Goal: Book appointment/travel/reservation

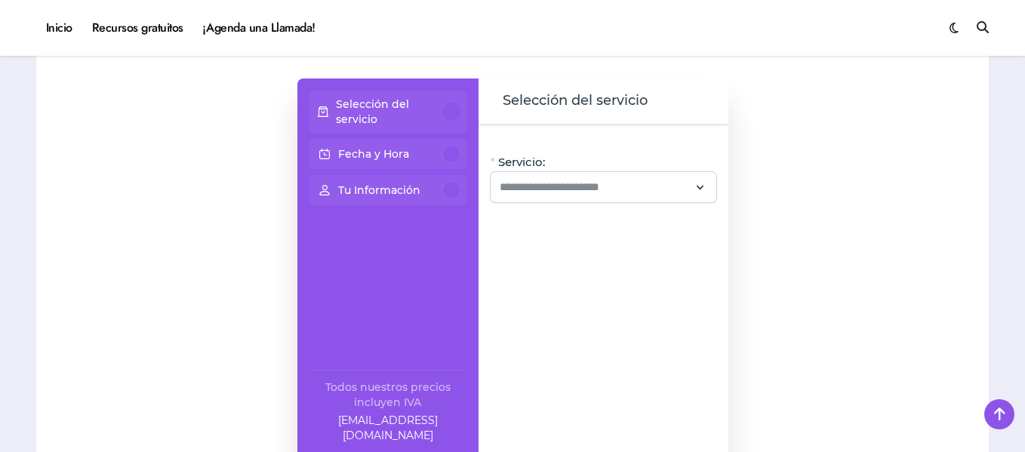
scroll to position [1284, 0]
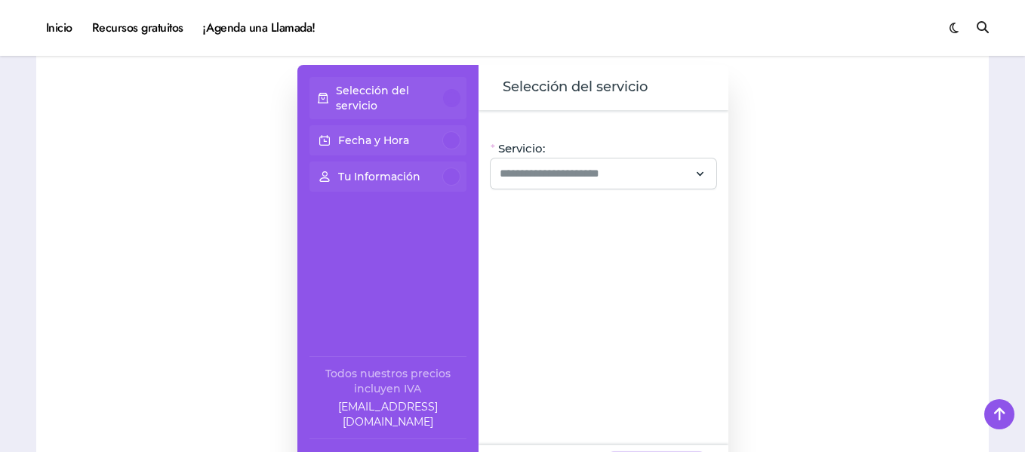
click at [631, 76] on div "Selección del servicio" at bounding box center [604, 87] width 250 height 45
click at [674, 180] on input "Servicio:" at bounding box center [595, 174] width 190 height 18
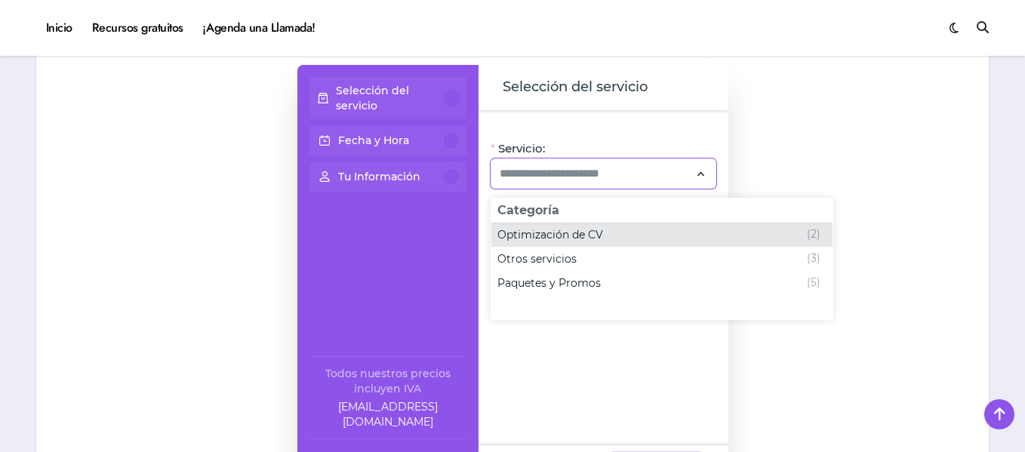
click at [607, 232] on div "Optimización de CV (2)" at bounding box center [659, 235] width 323 height 18
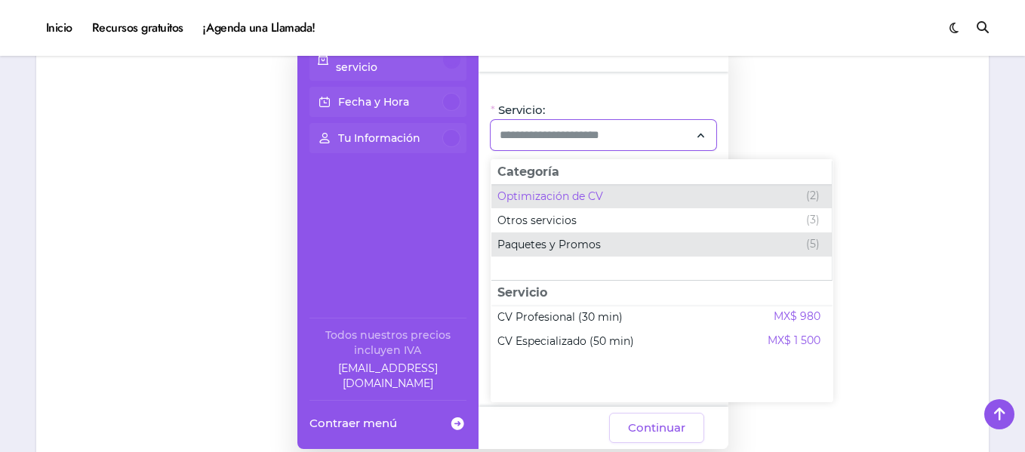
scroll to position [1359, 0]
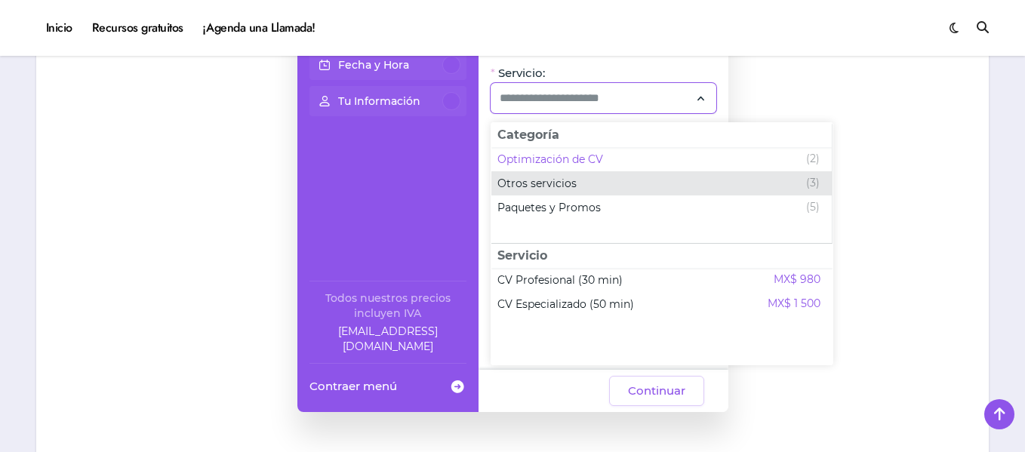
click at [669, 185] on div "Otros servicios (3)" at bounding box center [659, 183] width 322 height 18
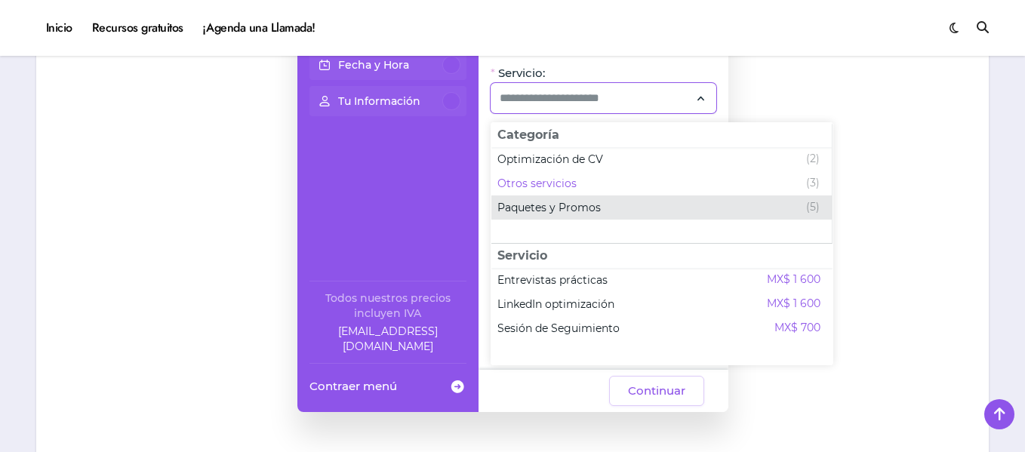
click at [567, 215] on div "Paquetes y Promos (5)" at bounding box center [659, 208] width 322 height 18
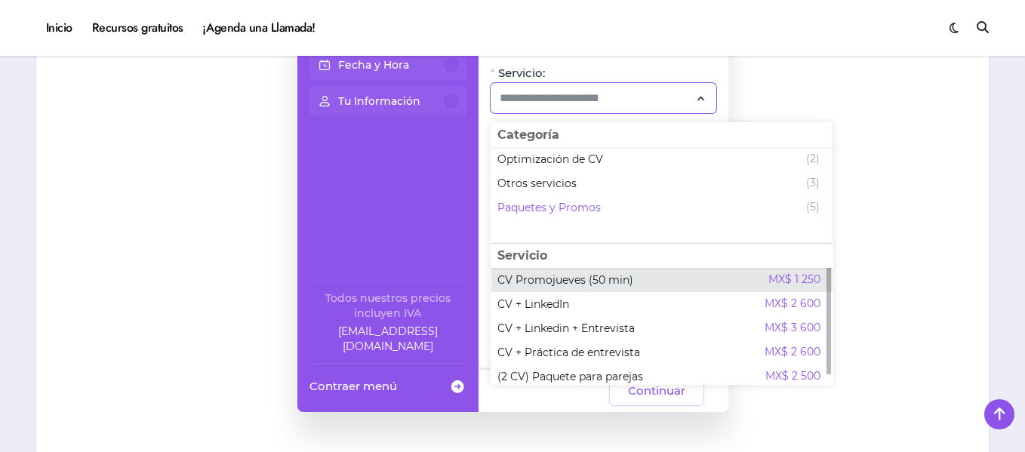
click at [643, 282] on div "CV Promojueves (50 min) MX$ 1 250" at bounding box center [659, 280] width 323 height 18
type input "**********"
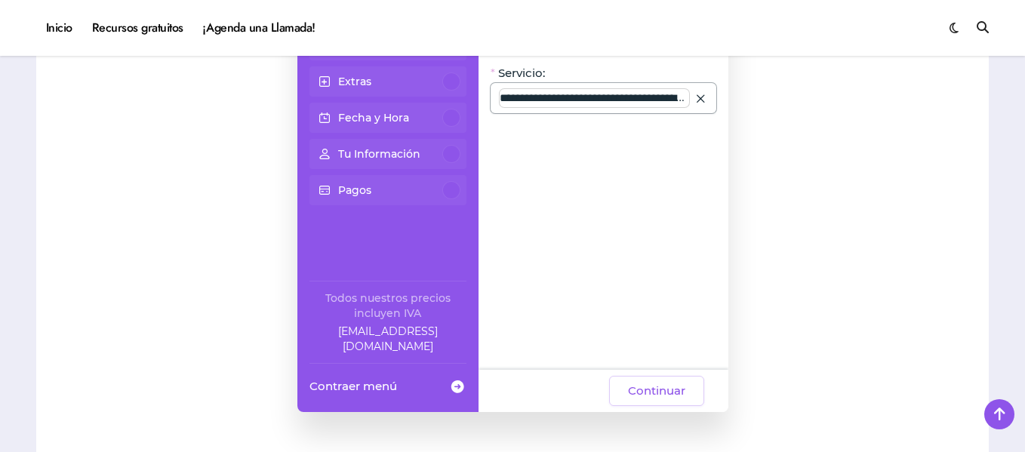
click at [603, 101] on input "**********" at bounding box center [595, 98] width 190 height 18
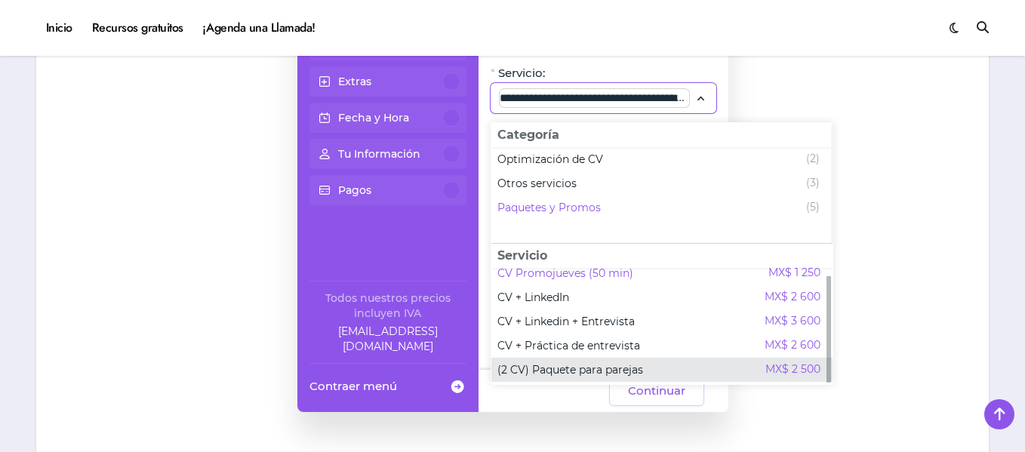
scroll to position [9, 0]
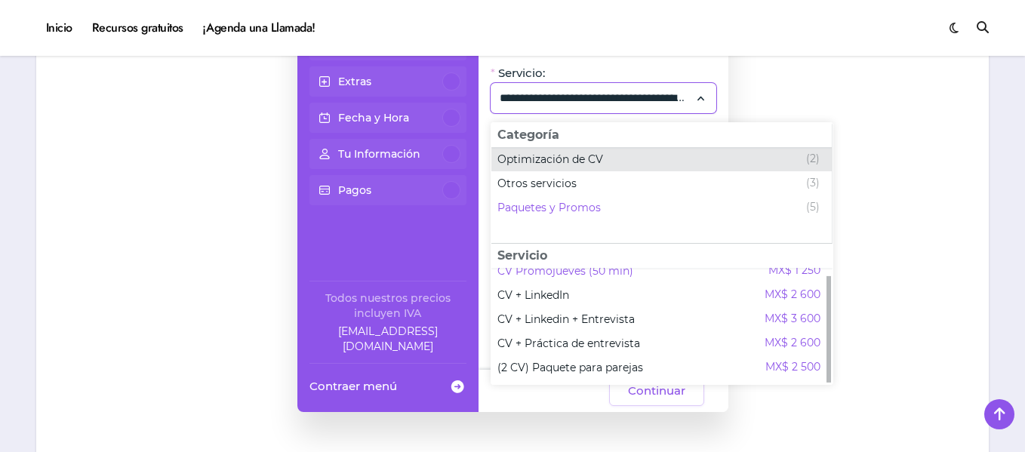
click at [547, 162] on span "Optimización de CV" at bounding box center [551, 159] width 106 height 15
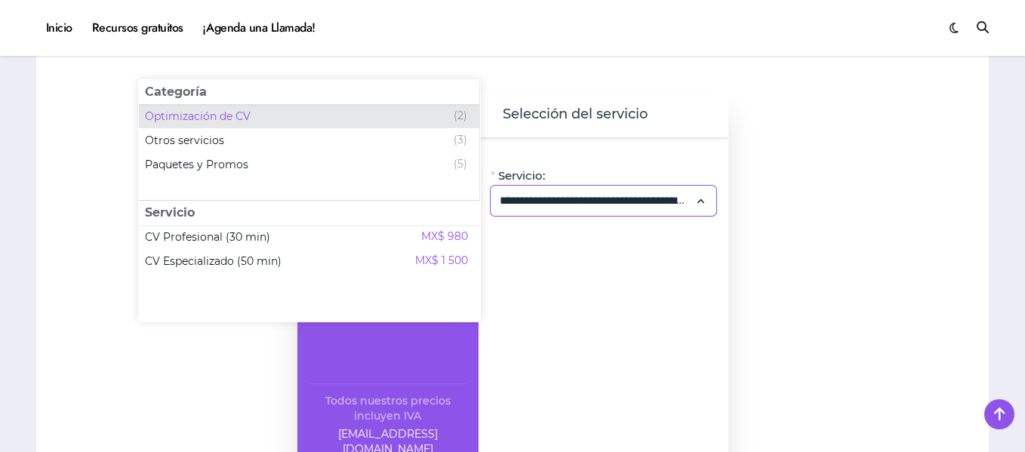
scroll to position [1284, 0]
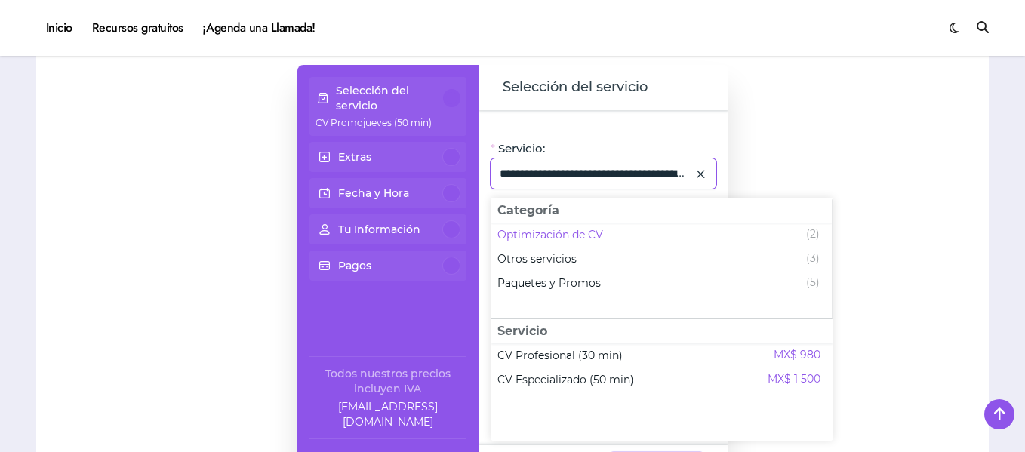
click at [697, 174] on icon at bounding box center [701, 174] width 14 height 20
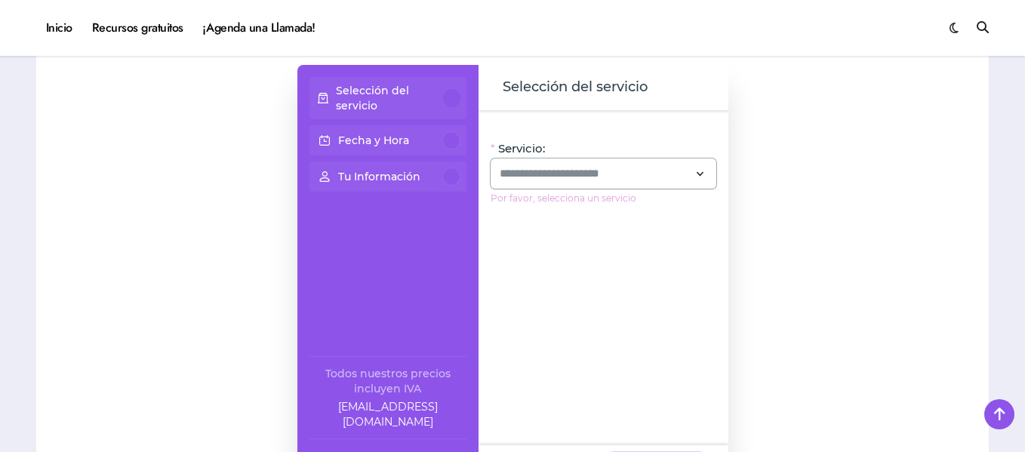
click at [393, 136] on p "Fecha y Hora" at bounding box center [373, 140] width 71 height 15
click at [598, 165] on input "Servicio:" at bounding box center [595, 174] width 190 height 18
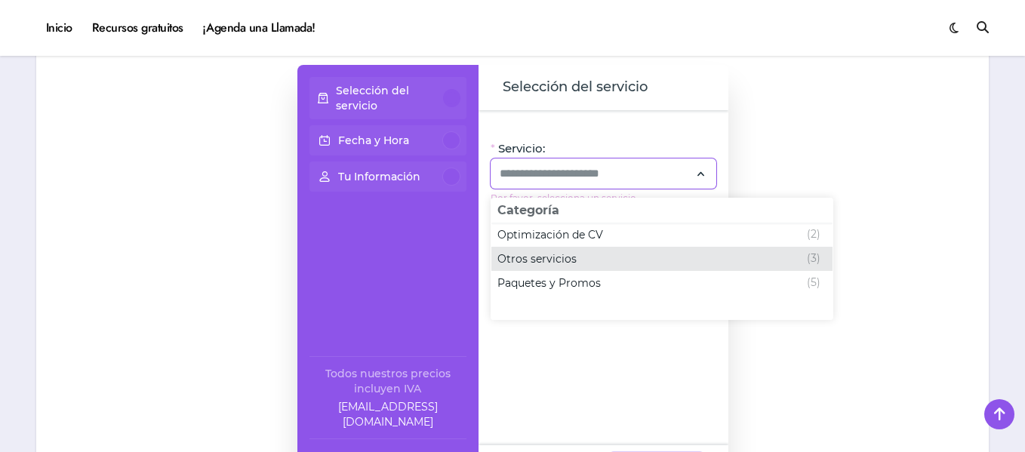
click at [569, 254] on span "Otros servicios" at bounding box center [537, 258] width 79 height 15
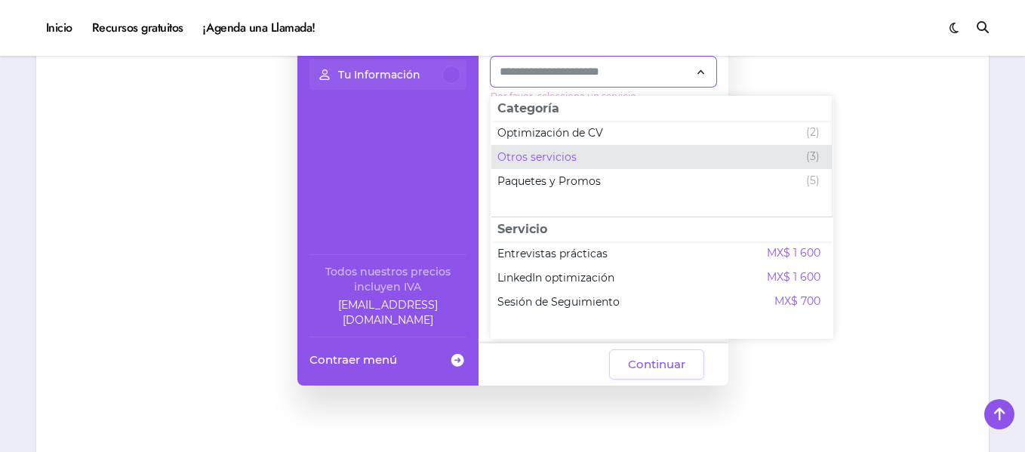
scroll to position [1359, 0]
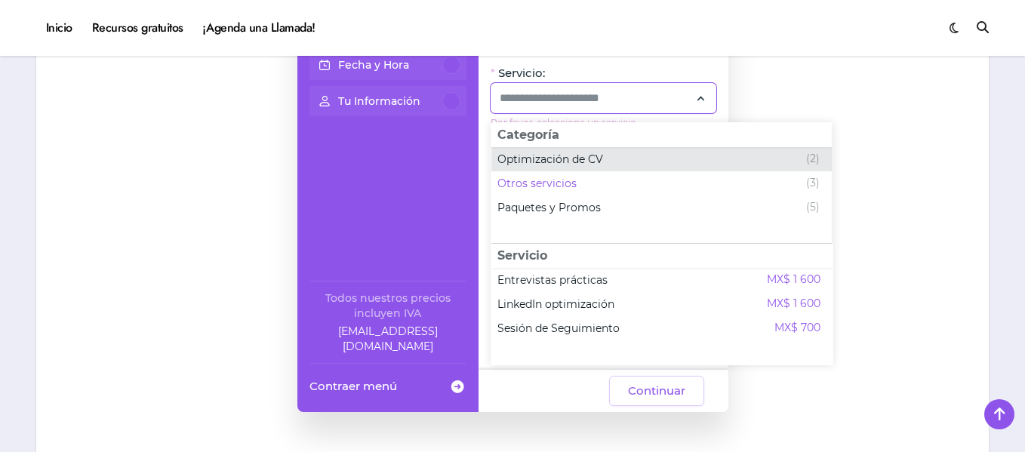
click at [576, 159] on span "Optimización de CV" at bounding box center [551, 159] width 106 height 15
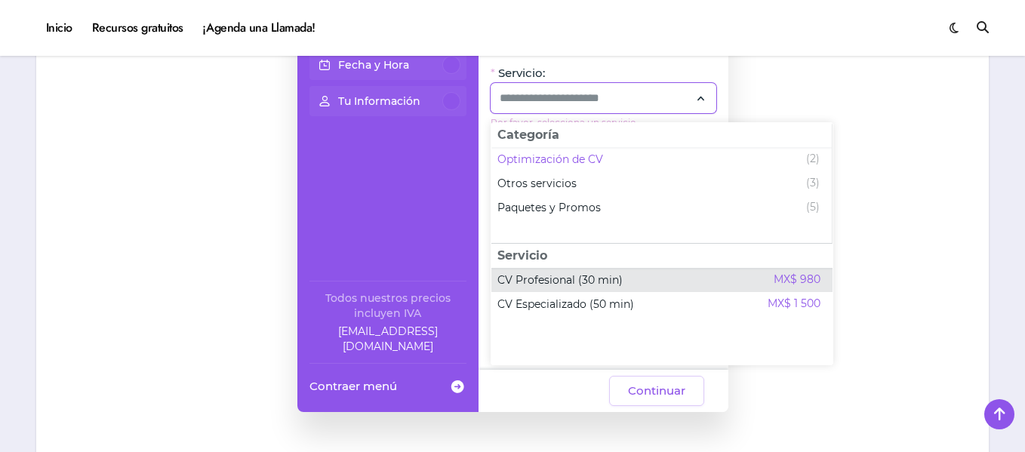
click at [557, 285] on span "CV Profesional (30 min)" at bounding box center [560, 280] width 125 height 15
type input "**********"
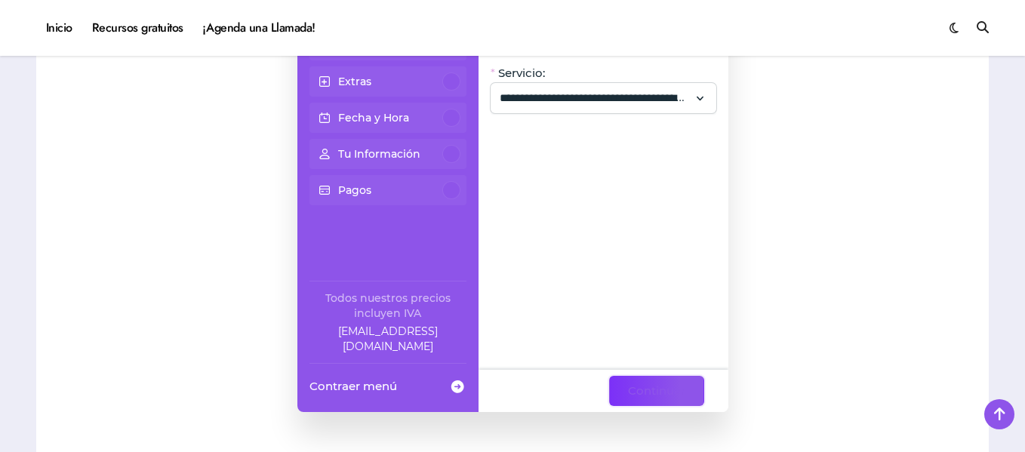
click at [670, 394] on span "Continuar" at bounding box center [656, 391] width 57 height 18
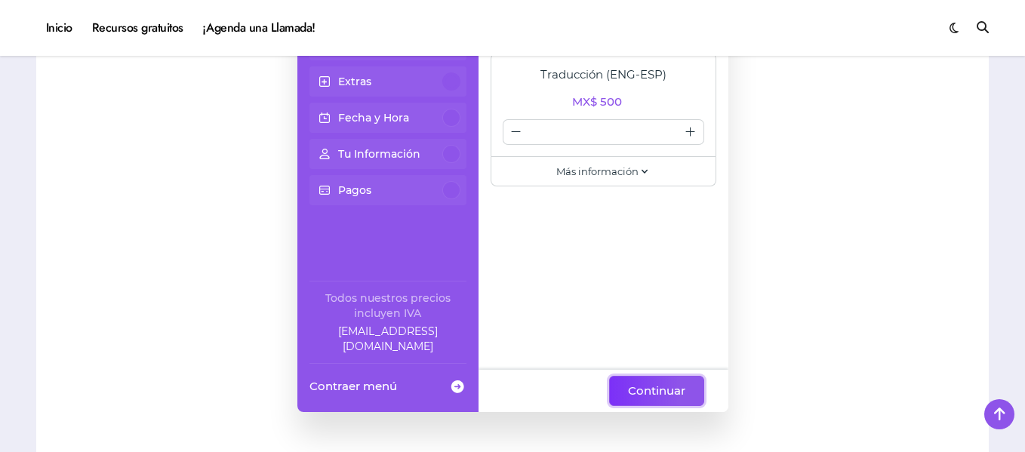
click at [649, 391] on span "Continuar" at bounding box center [656, 391] width 57 height 18
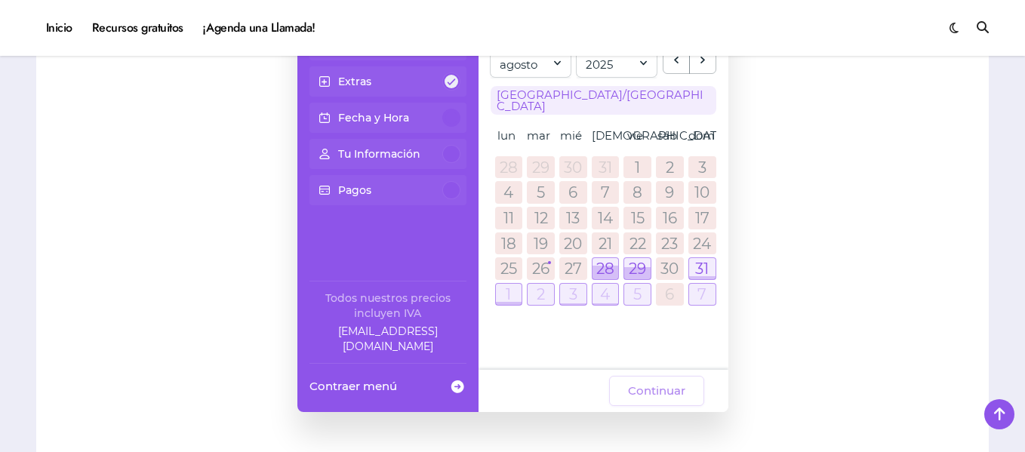
scroll to position [1284, 0]
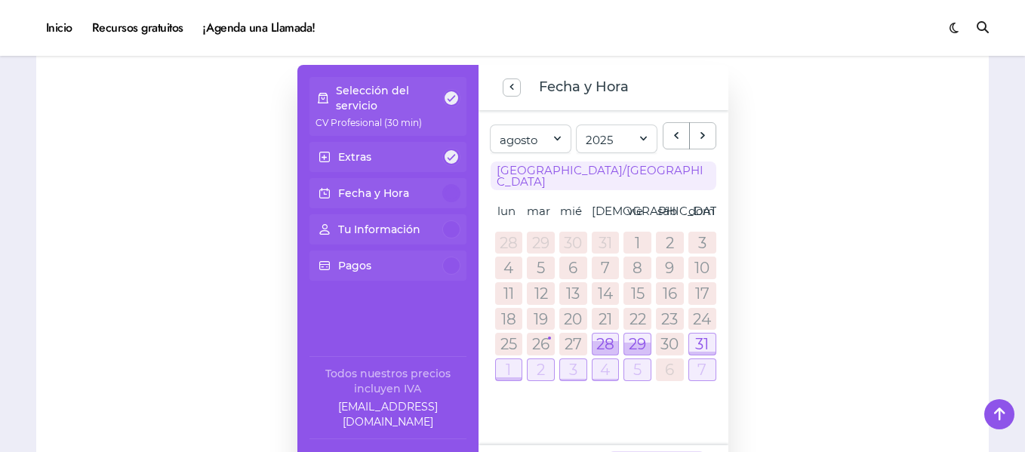
click at [575, 337] on link "27" at bounding box center [573, 344] width 17 height 15
click at [607, 341] on div at bounding box center [606, 348] width 26 height 14
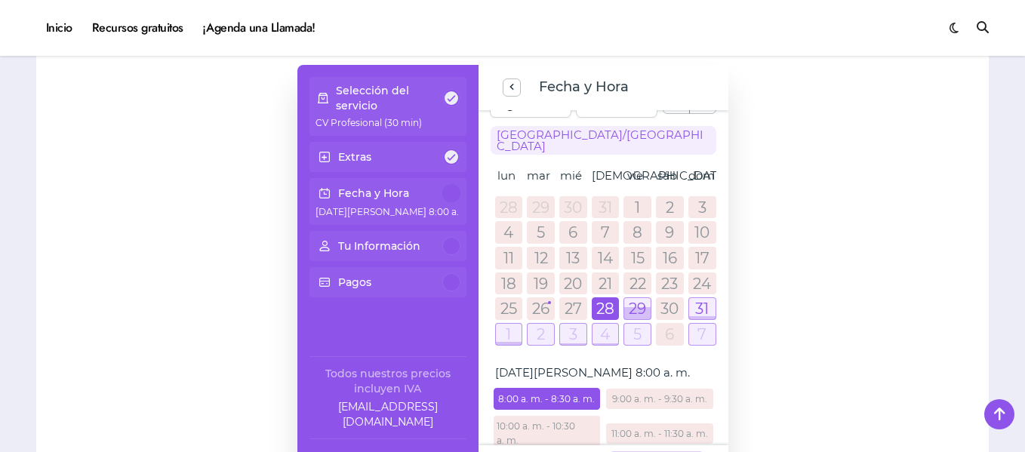
scroll to position [0, 0]
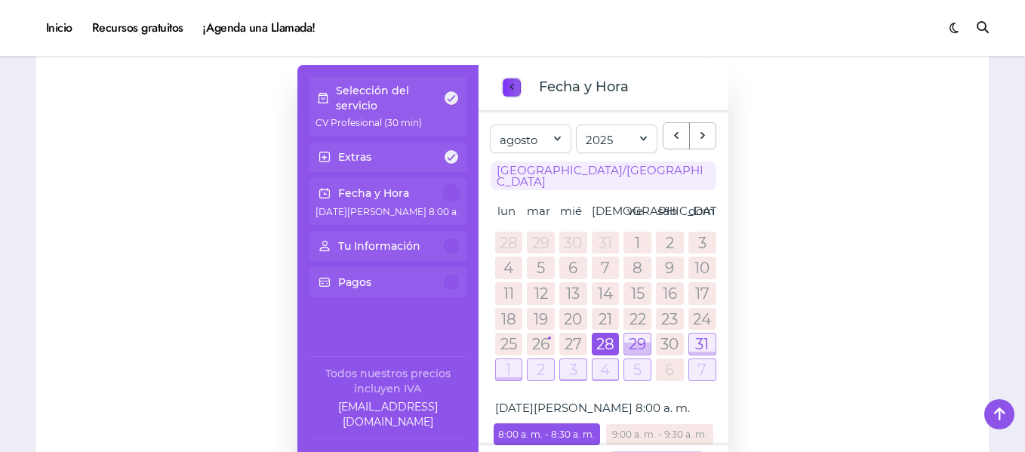
click at [506, 86] on span "previous step" at bounding box center [512, 87] width 12 height 20
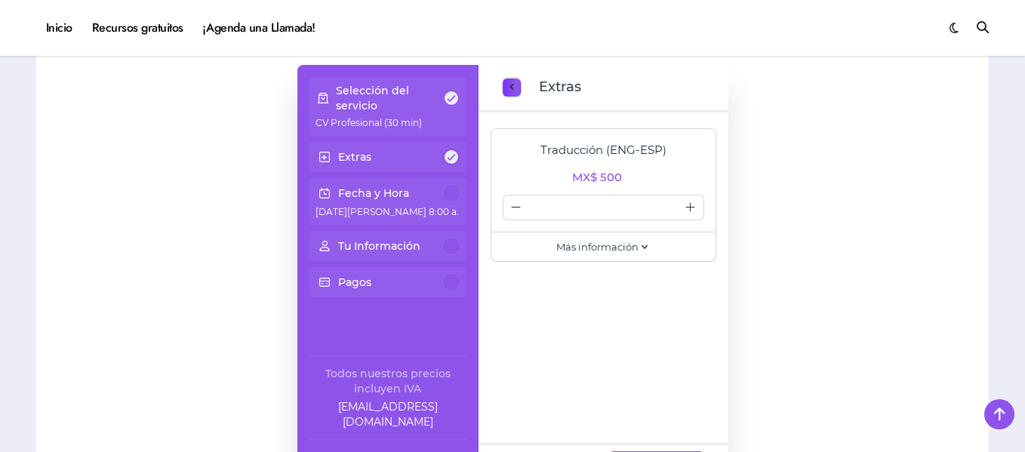
click at [508, 83] on span "previous step" at bounding box center [512, 87] width 12 height 20
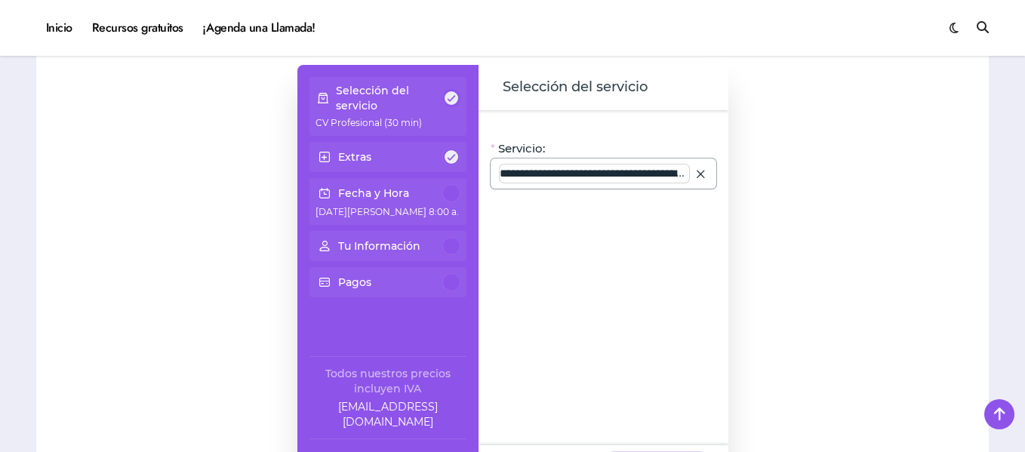
click at [636, 180] on input "**********" at bounding box center [595, 174] width 190 height 18
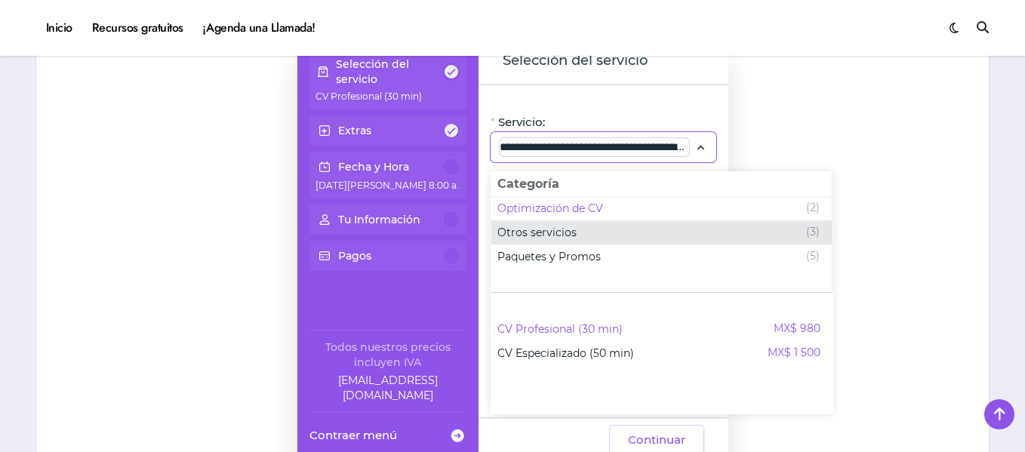
scroll to position [1284, 0]
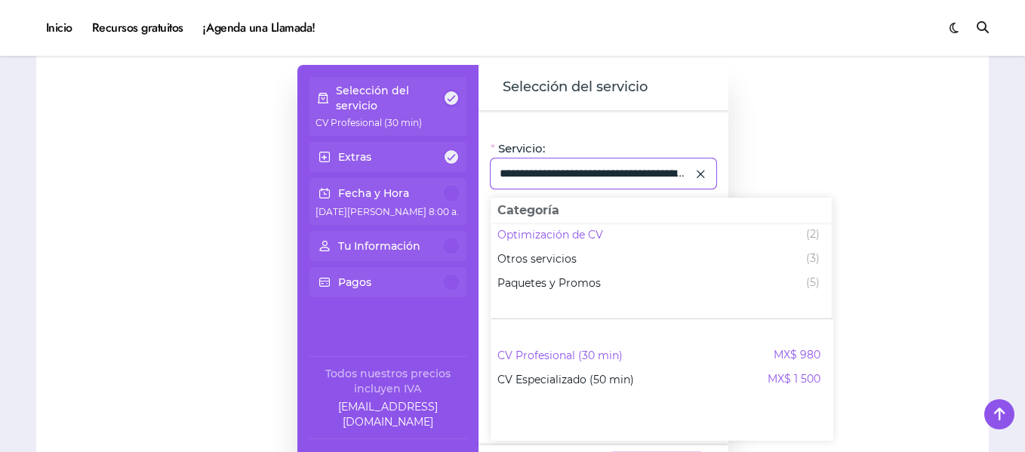
click at [697, 168] on icon at bounding box center [701, 174] width 14 height 20
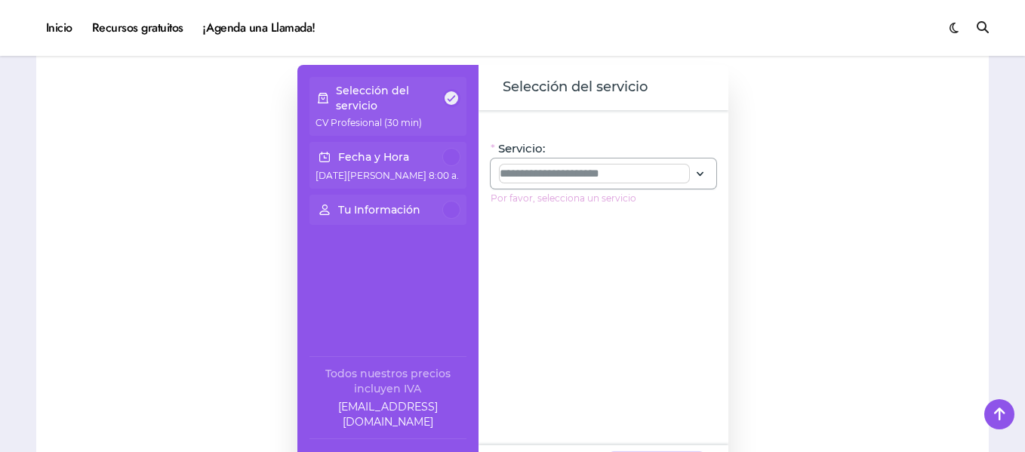
click at [626, 177] on input "Servicio:" at bounding box center [595, 174] width 190 height 18
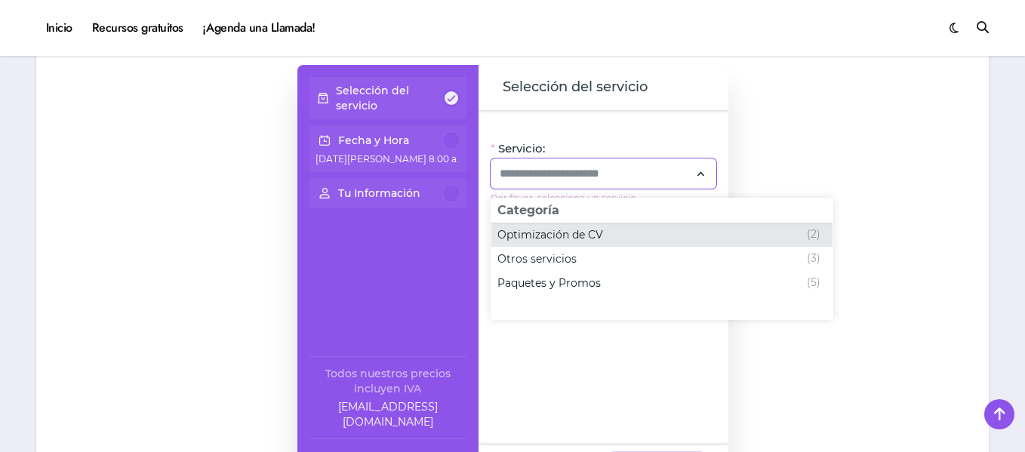
click at [596, 230] on span "Optimización de CV" at bounding box center [551, 234] width 106 height 15
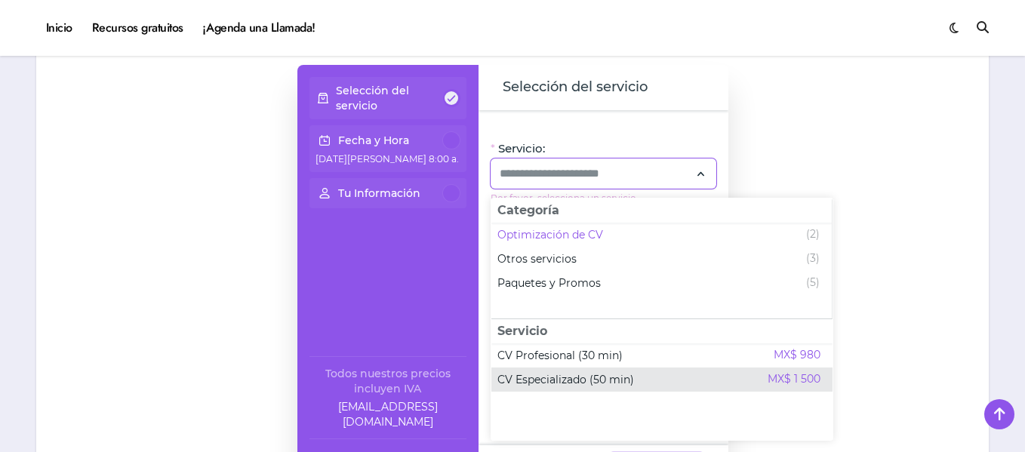
click at [646, 380] on div "CV Especializado (50 min) MX$ 1 500" at bounding box center [659, 380] width 323 height 18
type input "**********"
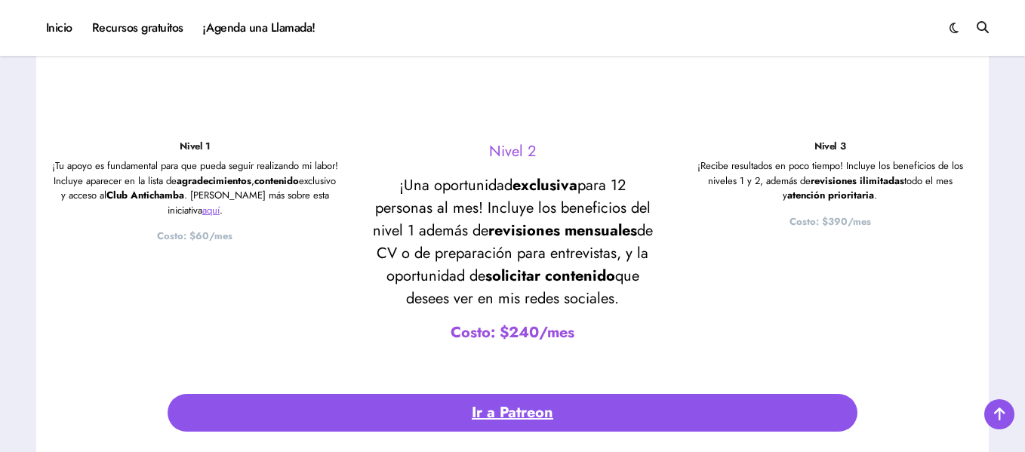
scroll to position [3143, 0]
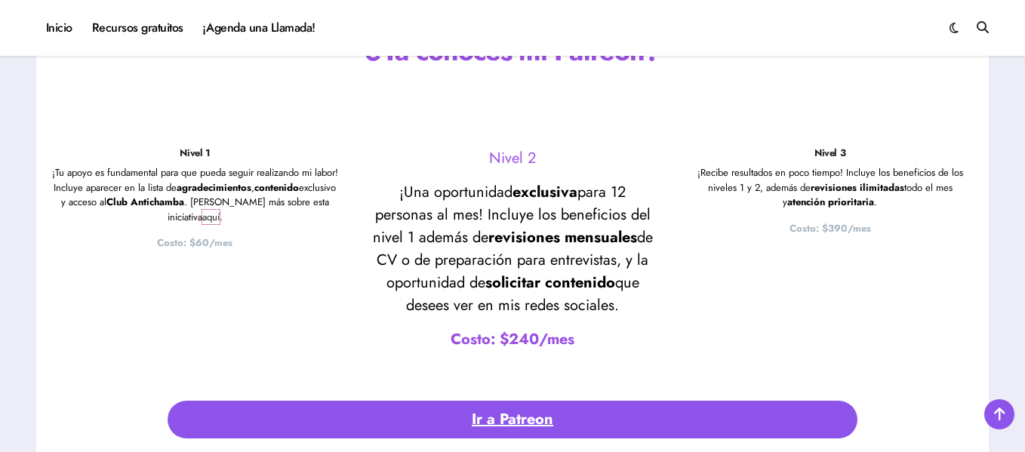
click at [214, 219] on link "aquí" at bounding box center [210, 217] width 17 height 14
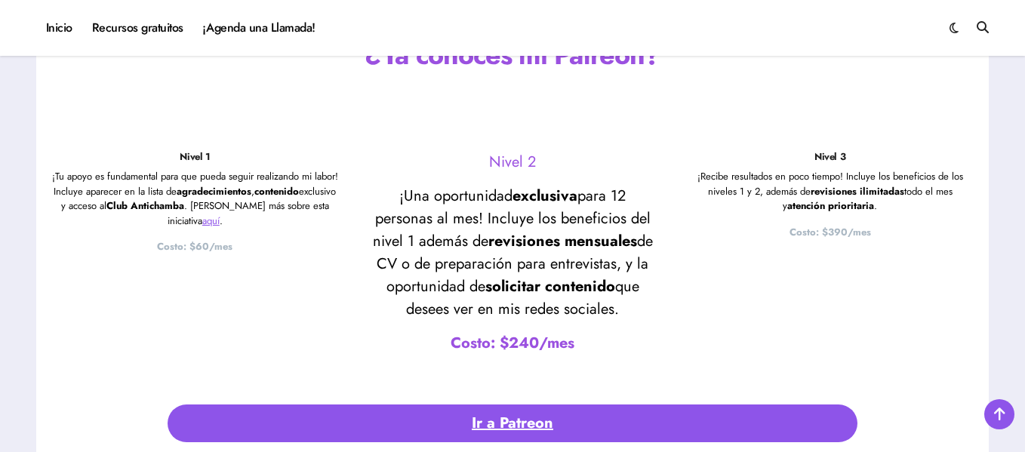
click at [838, 234] on strong "Costo: $390/mes" at bounding box center [831, 232] width 82 height 14
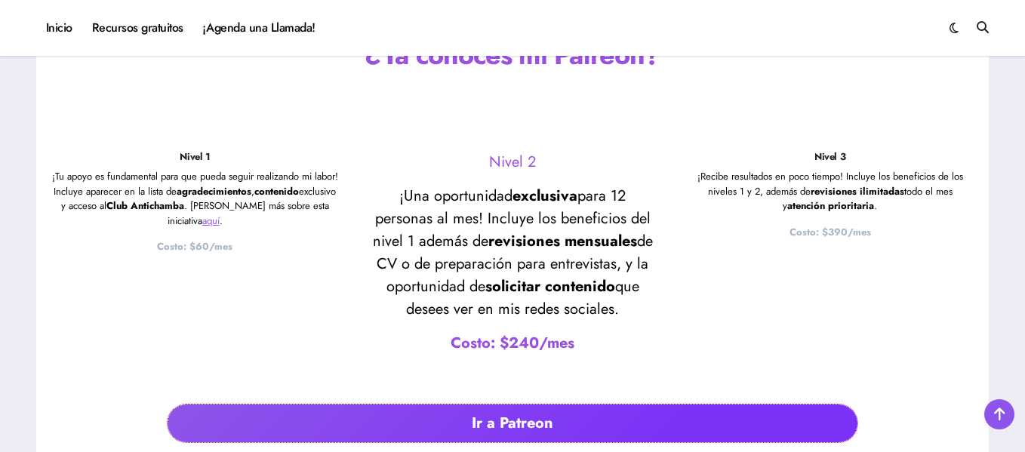
click at [536, 415] on link "Ir a Patreon" at bounding box center [513, 424] width 690 height 38
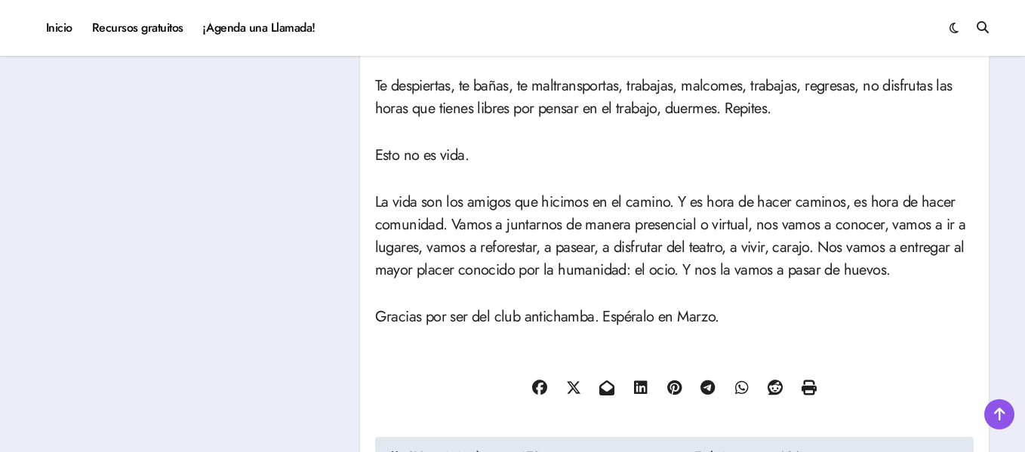
scroll to position [731, 0]
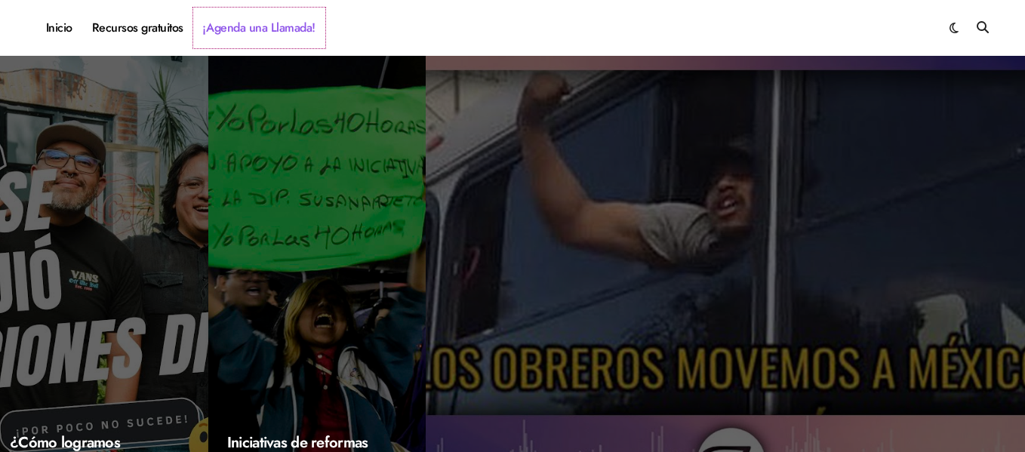
click at [285, 29] on link "¡Agenda una Llamada!" at bounding box center [259, 28] width 132 height 41
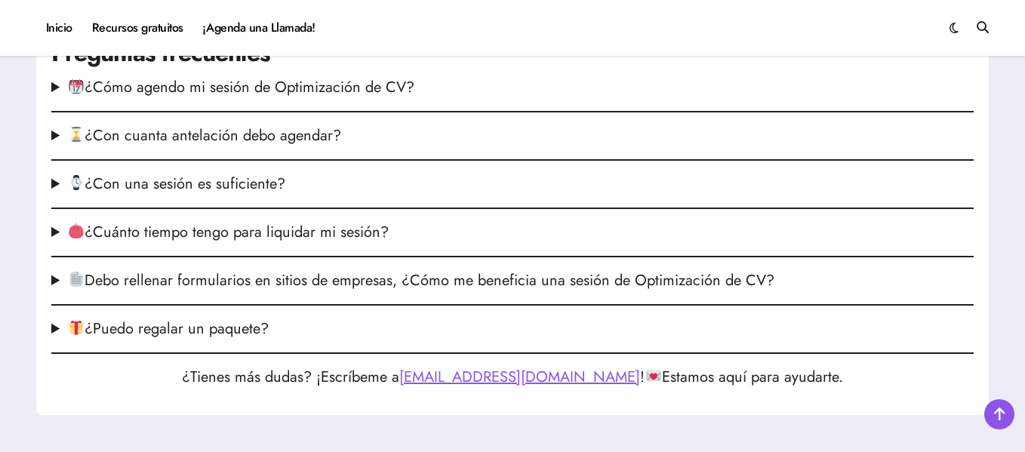
scroll to position [2078, 0]
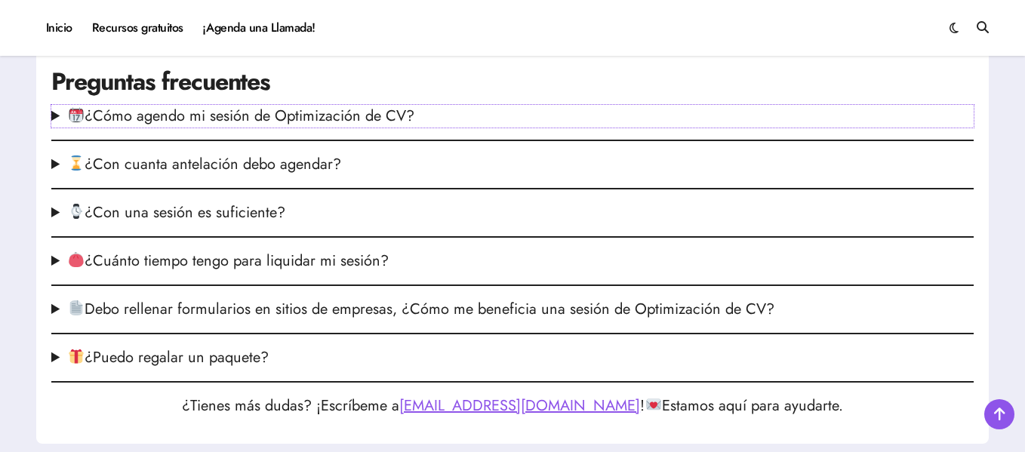
click at [399, 128] on summary "¿Cómo agendo mi sesión de Optimización de CV?" at bounding box center [512, 116] width 923 height 23
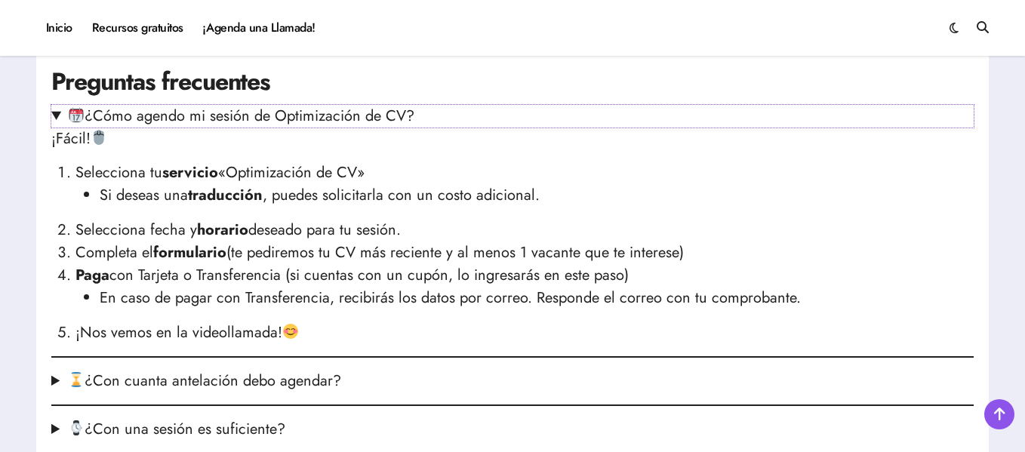
click at [399, 128] on summary "¿Cómo agendo mi sesión de Optimización de CV?" at bounding box center [512, 116] width 923 height 23
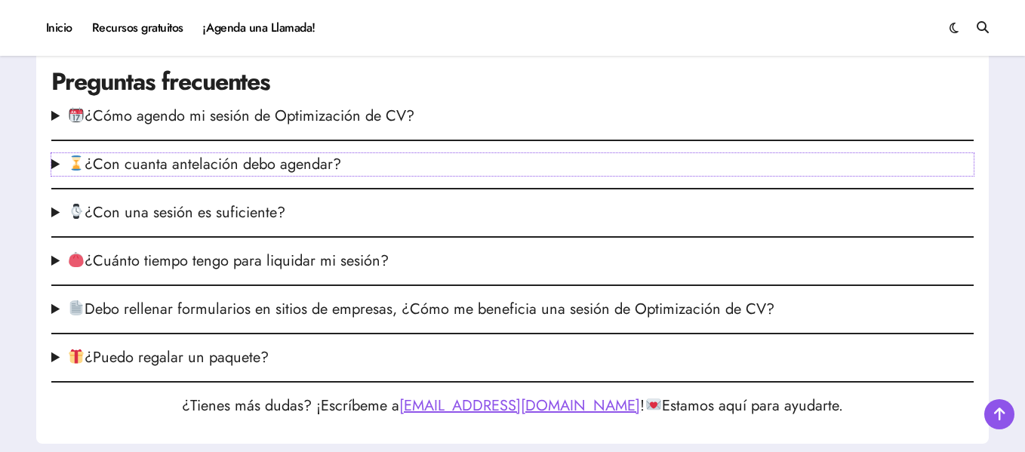
click at [308, 176] on summary "¿Con cuanta antelación debo agendar?" at bounding box center [512, 164] width 923 height 23
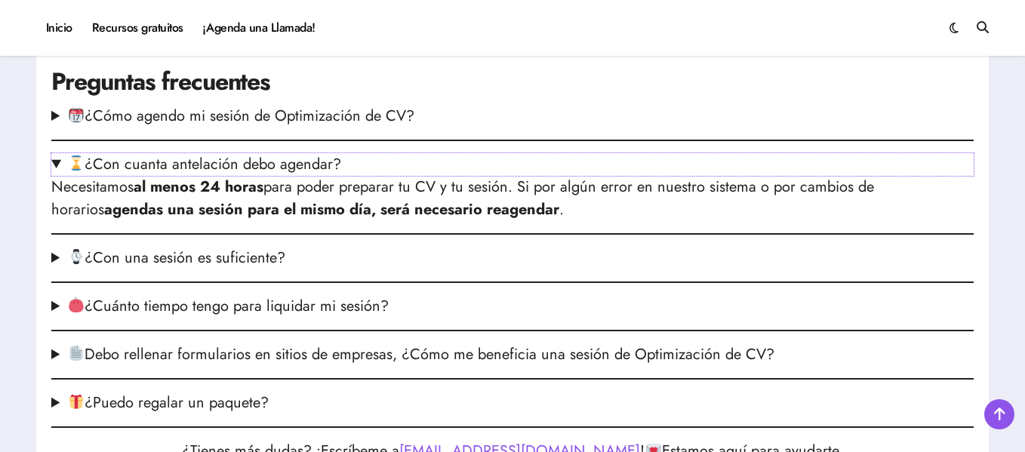
click at [308, 176] on summary "¿Con cuanta antelación debo agendar?" at bounding box center [512, 164] width 923 height 23
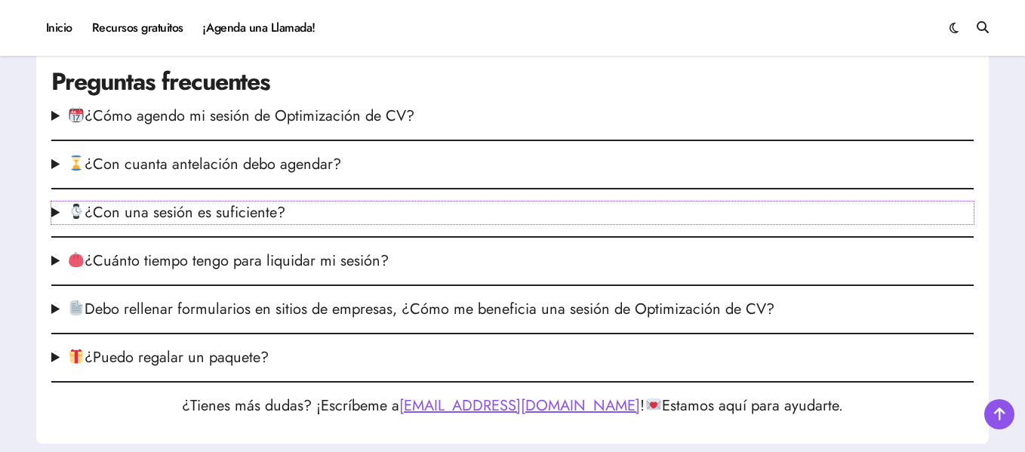
click at [259, 224] on summary "¿Con una sesión es suficiente?" at bounding box center [512, 213] width 923 height 23
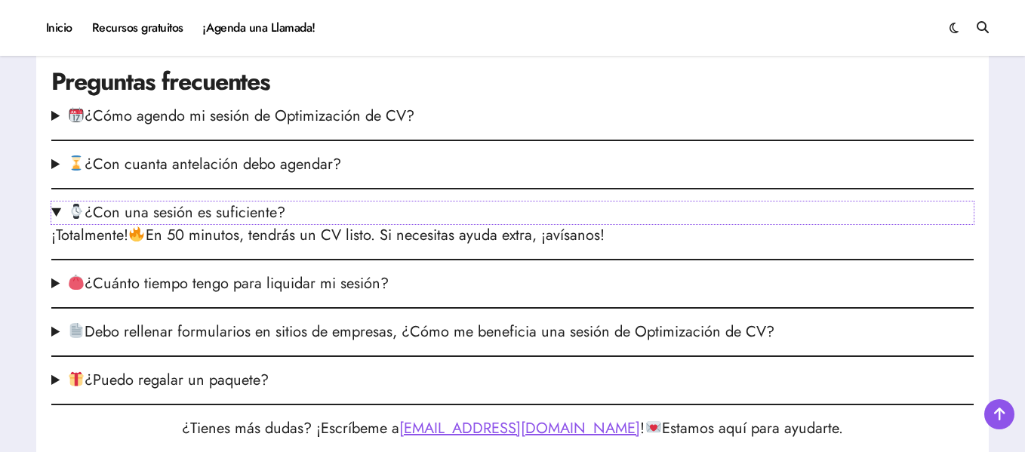
click at [269, 224] on summary "¿Con una sesión es suficiente?" at bounding box center [512, 213] width 923 height 23
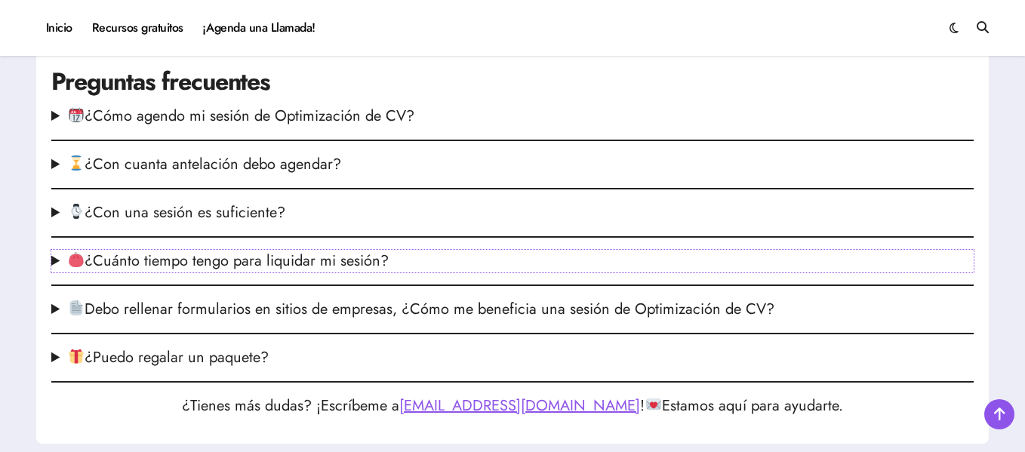
click at [261, 273] on summary "¿Cuánto tiempo tengo para liquidar mi sesión?" at bounding box center [512, 261] width 923 height 23
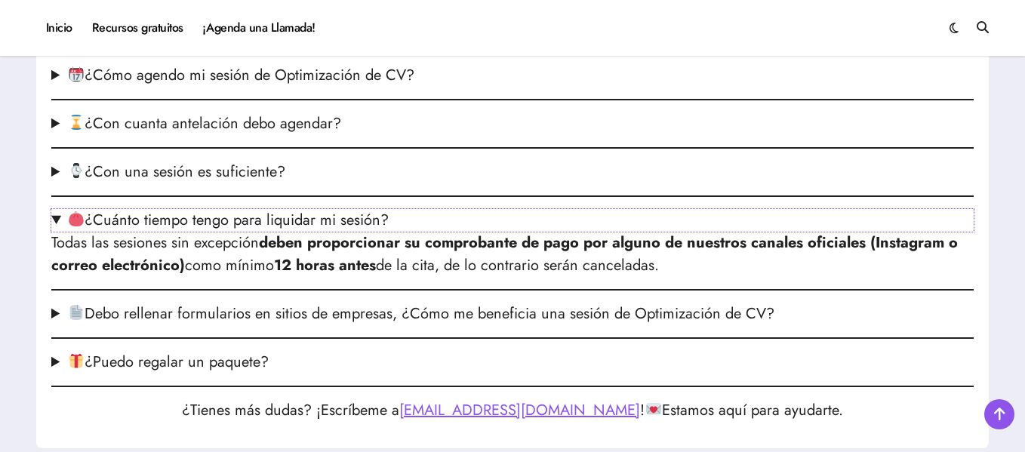
scroll to position [2129, 0]
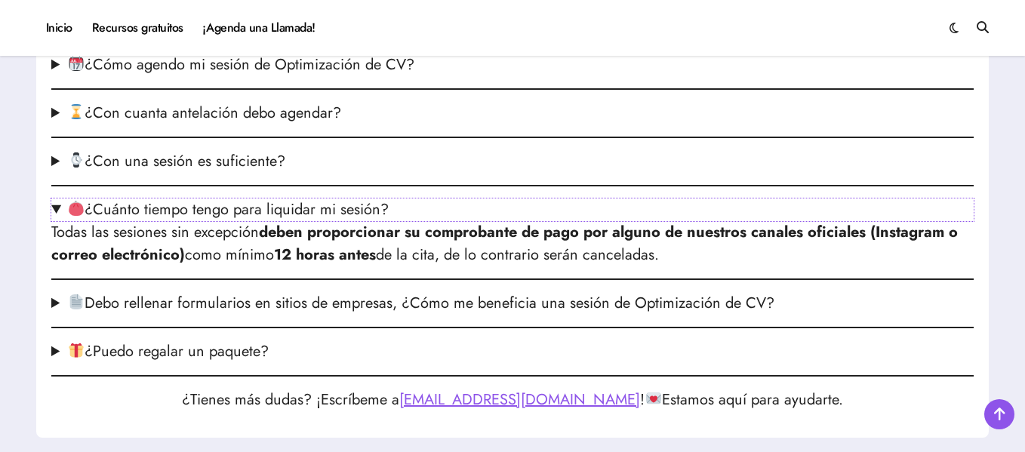
click at [284, 221] on summary "¿Cuánto tiempo tengo para liquidar mi sesión?" at bounding box center [512, 210] width 923 height 23
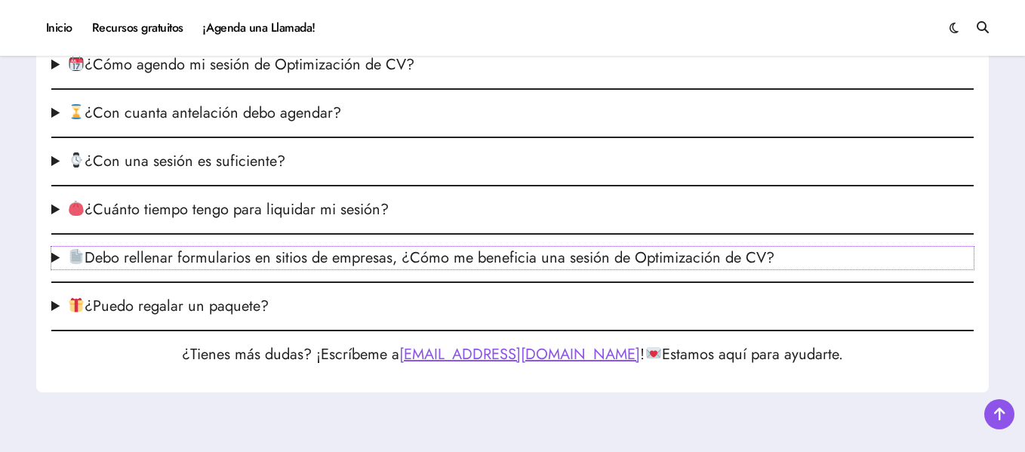
click at [288, 270] on summary "Debo rellenar formularios en sitios de empresas, ¿Cómo me beneficia una sesión …" at bounding box center [512, 258] width 923 height 23
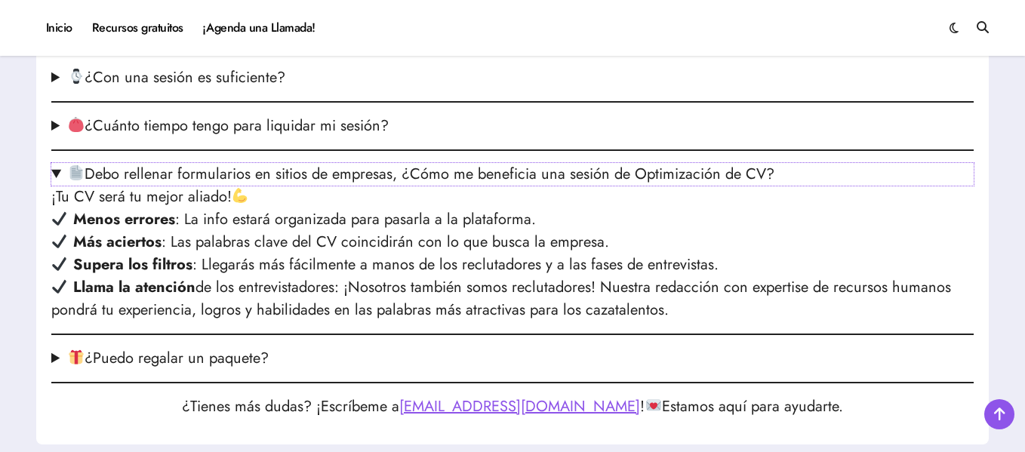
scroll to position [2244, 0]
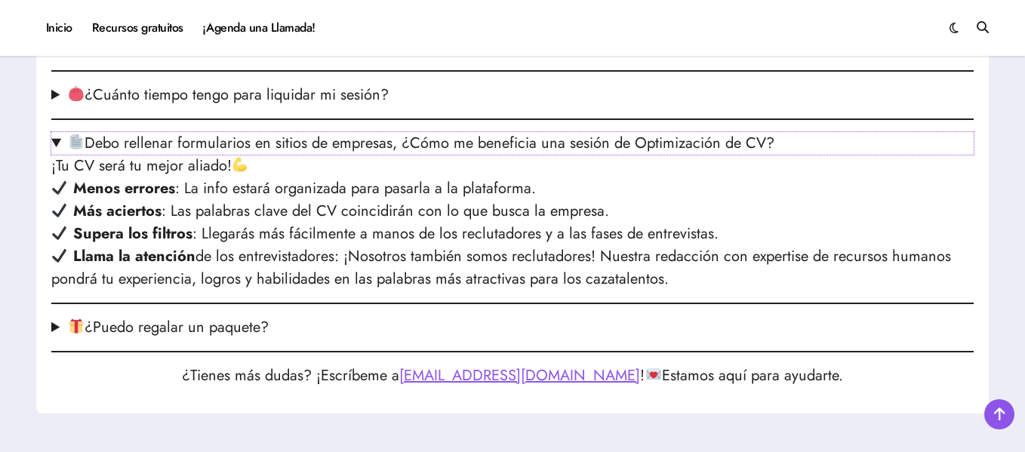
click at [322, 155] on summary "Debo rellenar formularios en sitios de empresas, ¿Cómo me beneficia una sesión …" at bounding box center [512, 143] width 923 height 23
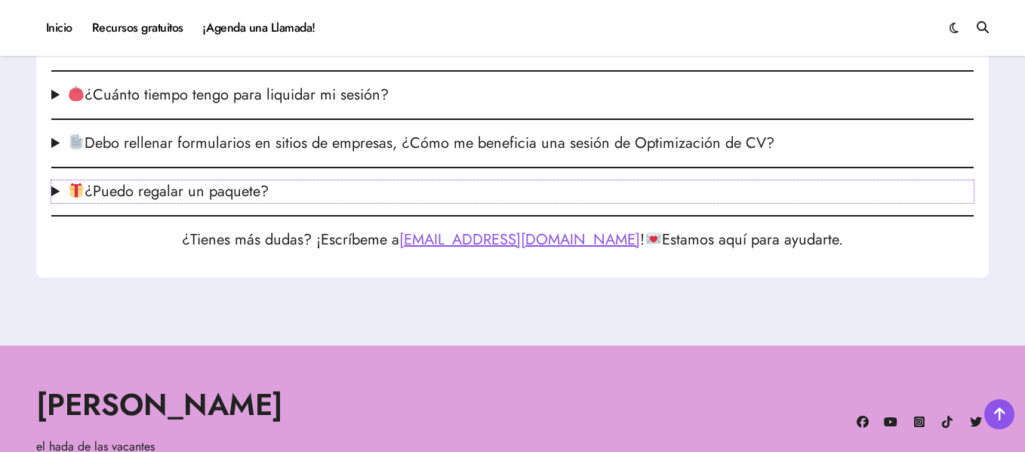
click at [242, 203] on summary "¿Puedo regalar un paquete?" at bounding box center [512, 191] width 923 height 23
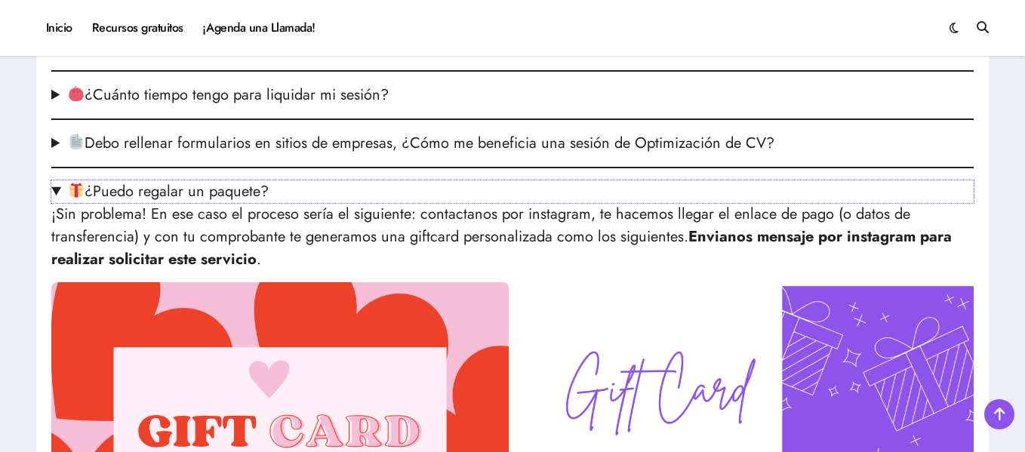
click at [255, 203] on summary "¿Puedo regalar un paquete?" at bounding box center [512, 191] width 923 height 23
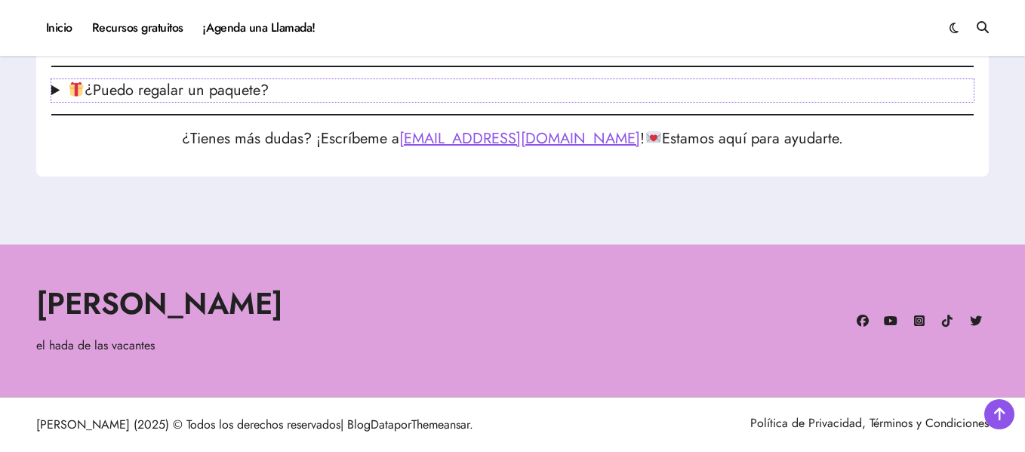
scroll to position [2368, 0]
click at [166, 29] on link "Recursos gratuitos" at bounding box center [137, 28] width 111 height 41
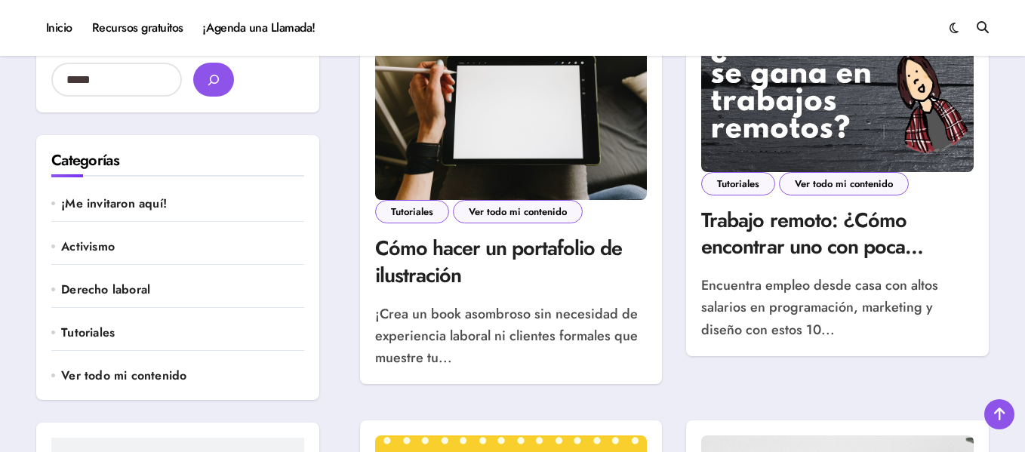
scroll to position [527, 0]
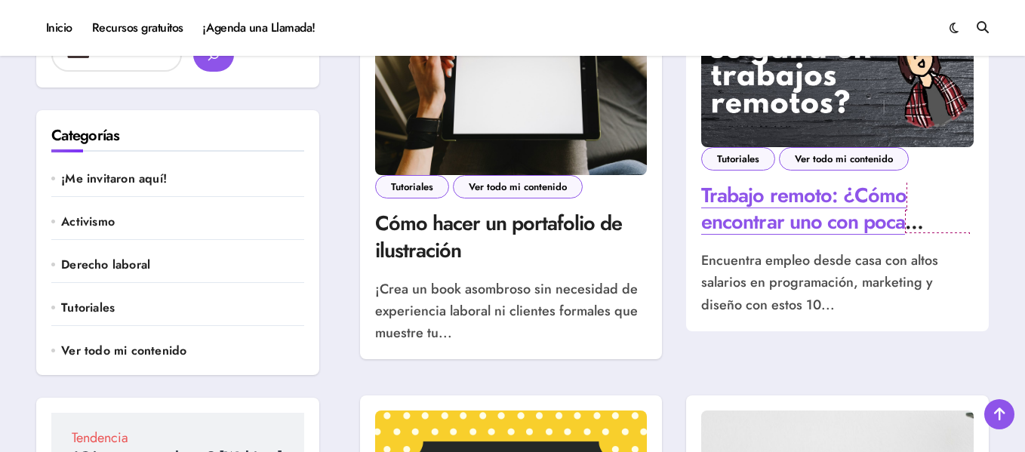
click at [806, 224] on link "Trabajo remoto: ¿Cómo encontrar uno con poca experiencia? ¿Cuánto ganaría?" at bounding box center [835, 221] width 268 height 82
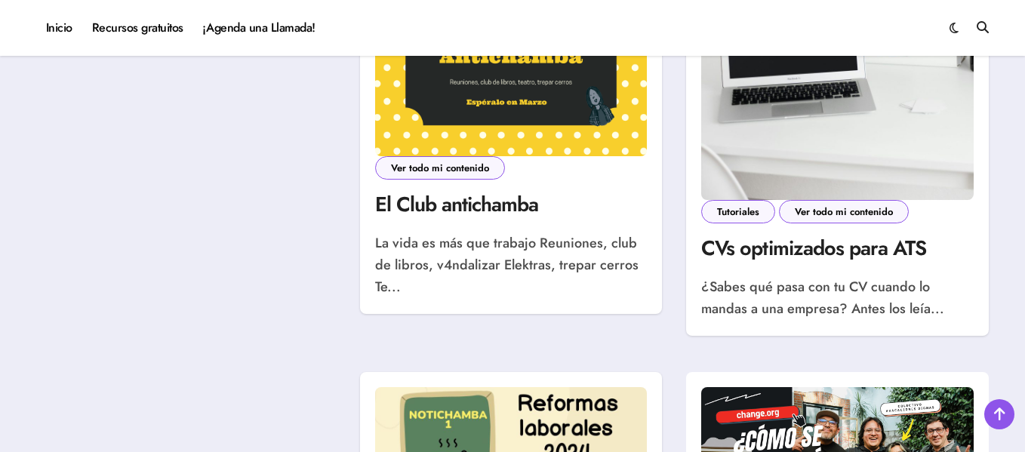
scroll to position [1008, 0]
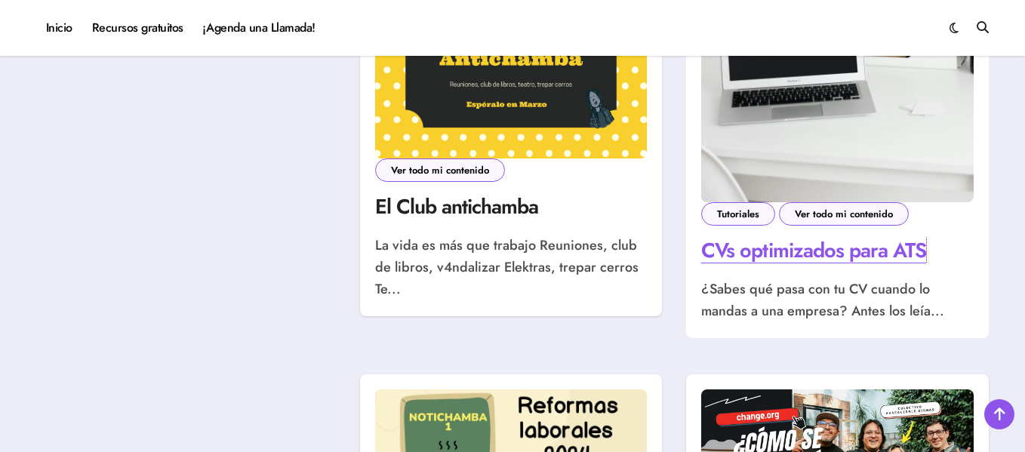
click at [814, 246] on link "CVs optimizados para ATS" at bounding box center [813, 250] width 225 height 29
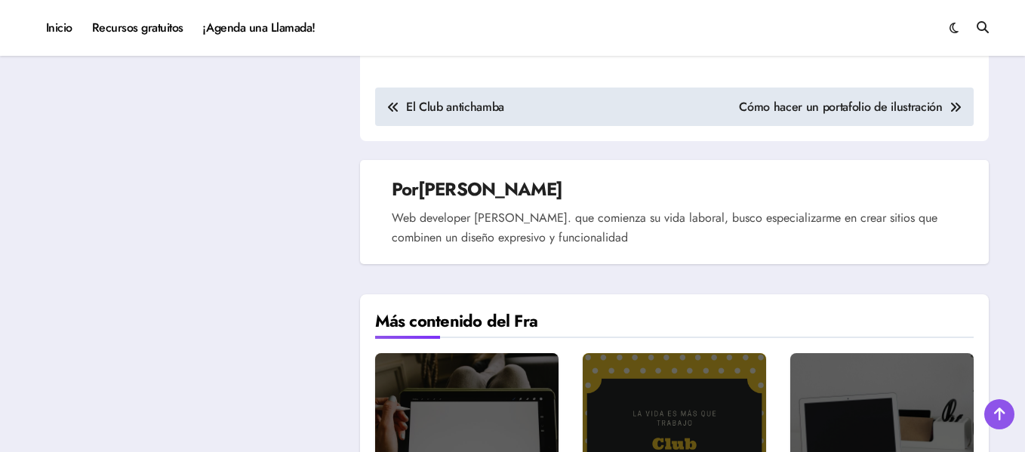
scroll to position [3385, 0]
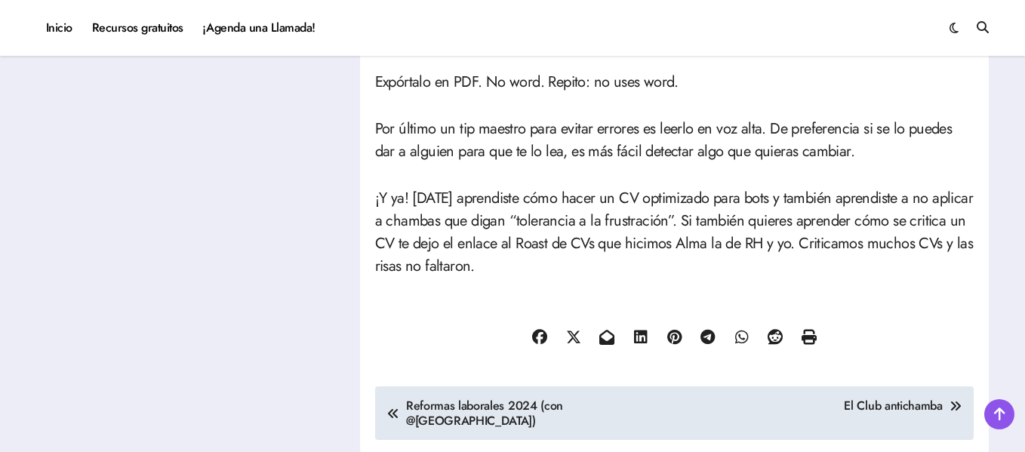
scroll to position [3188, 0]
click at [812, 129] on p "Por último un tip maestro para evitar errores es leerlo en voz alta. De prefere…" at bounding box center [674, 139] width 599 height 45
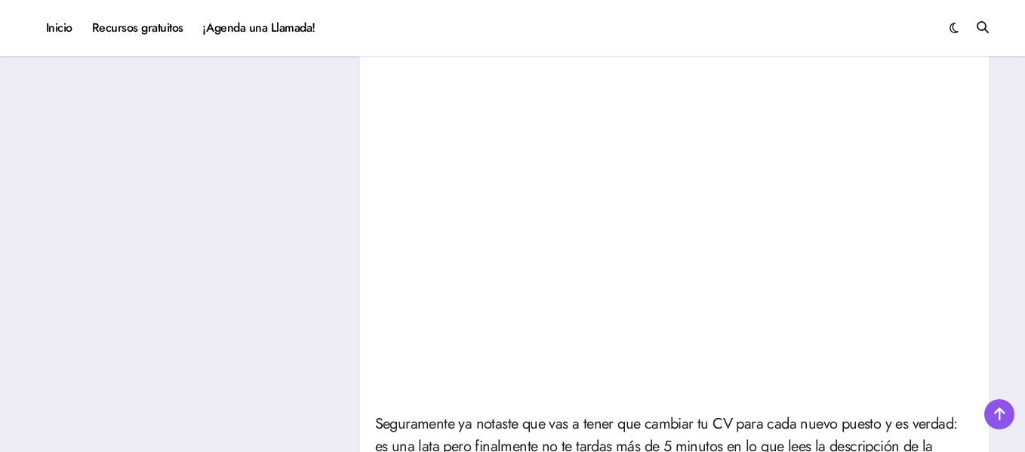
scroll to position [1127, 0]
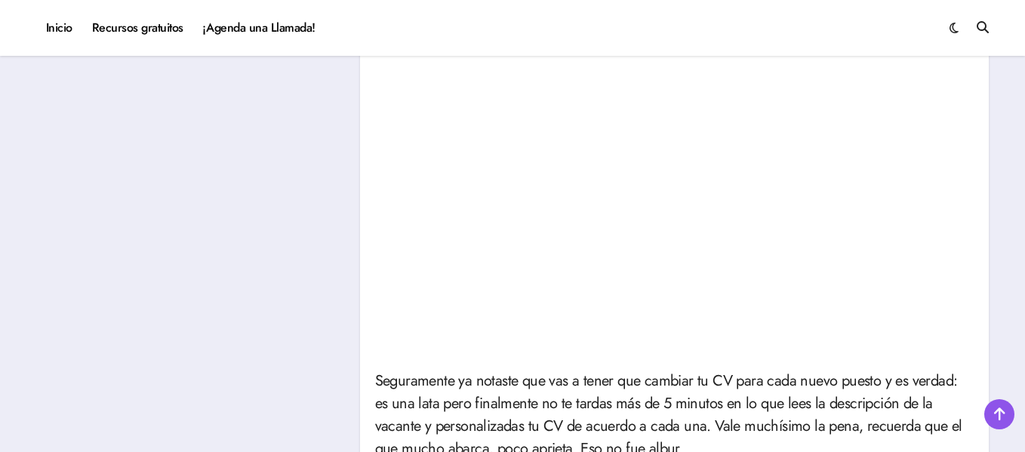
click at [862, 43] on div "Inicio Recursos gratuitos ¡Agenda una Llamada! Fra Salazar el hada de las vacan…" at bounding box center [512, 28] width 953 height 41
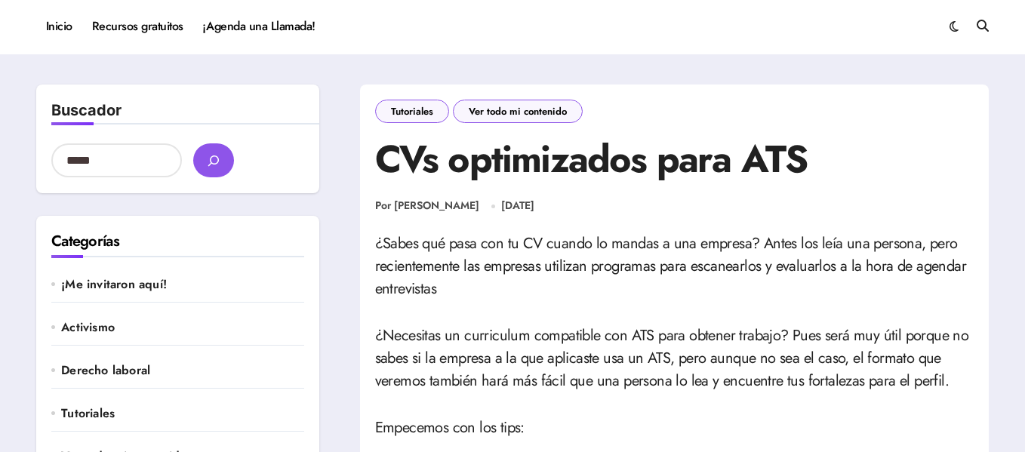
scroll to position [0, 0]
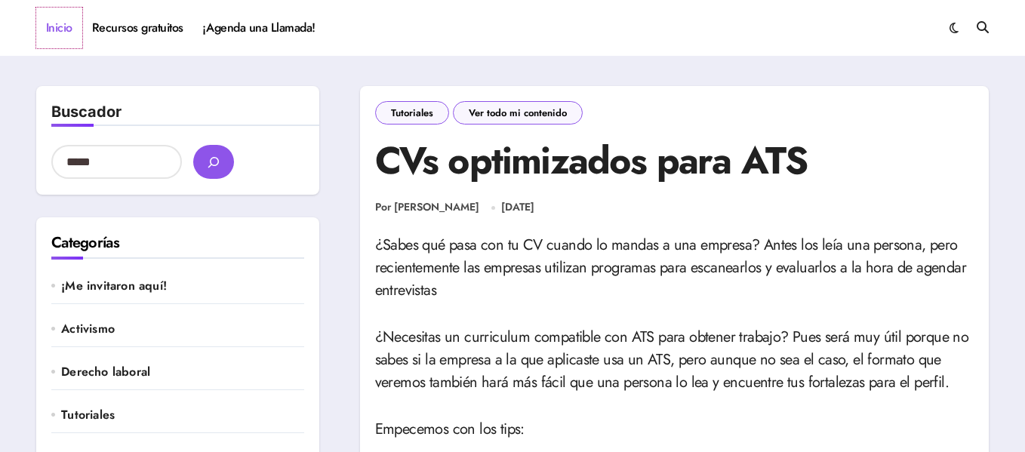
click at [58, 22] on link "Inicio" at bounding box center [59, 28] width 46 height 41
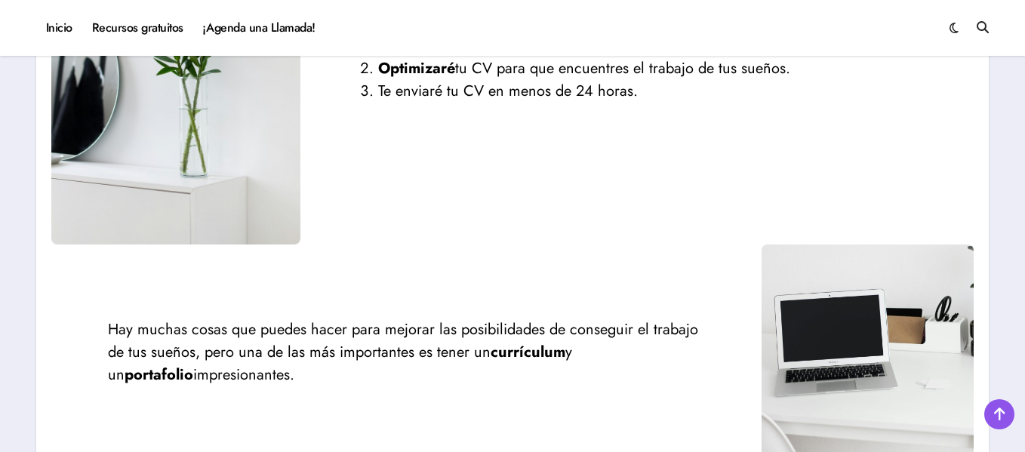
scroll to position [1534, 0]
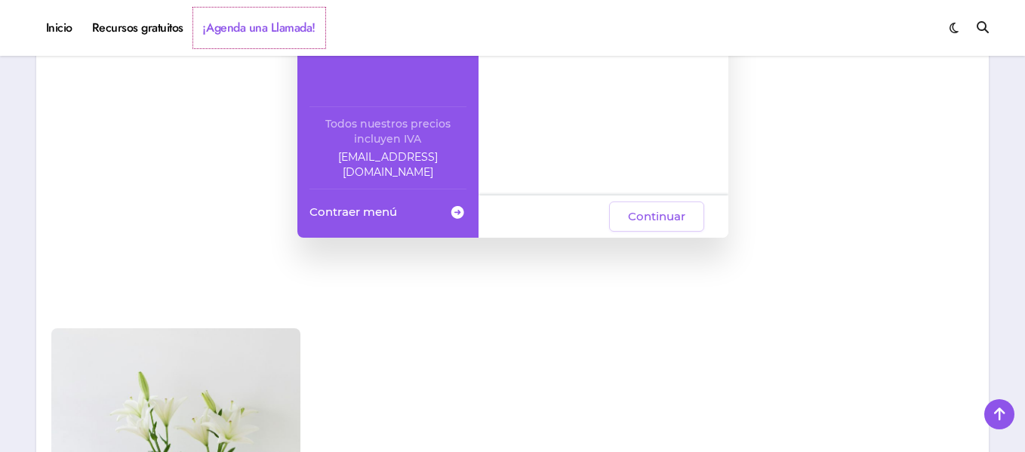
click at [282, 30] on link "¡Agenda una Llamada!" at bounding box center [259, 28] width 132 height 41
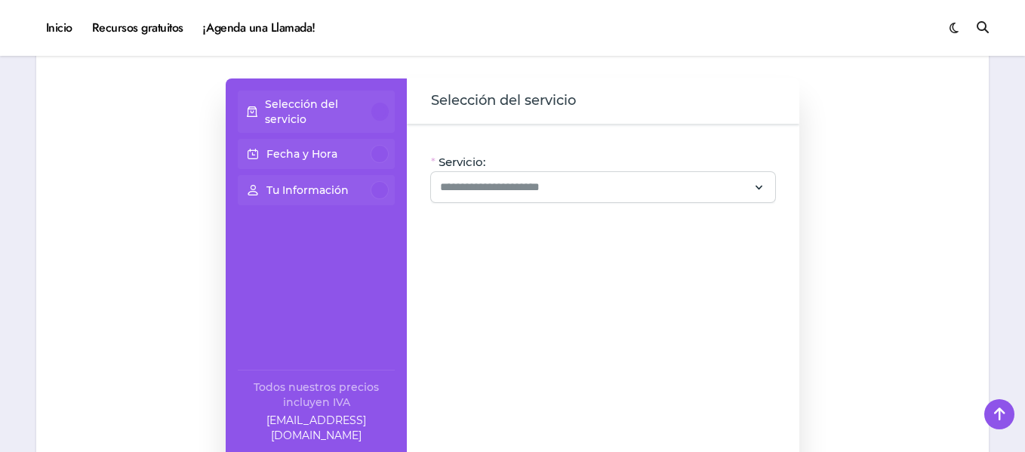
scroll to position [1002, 0]
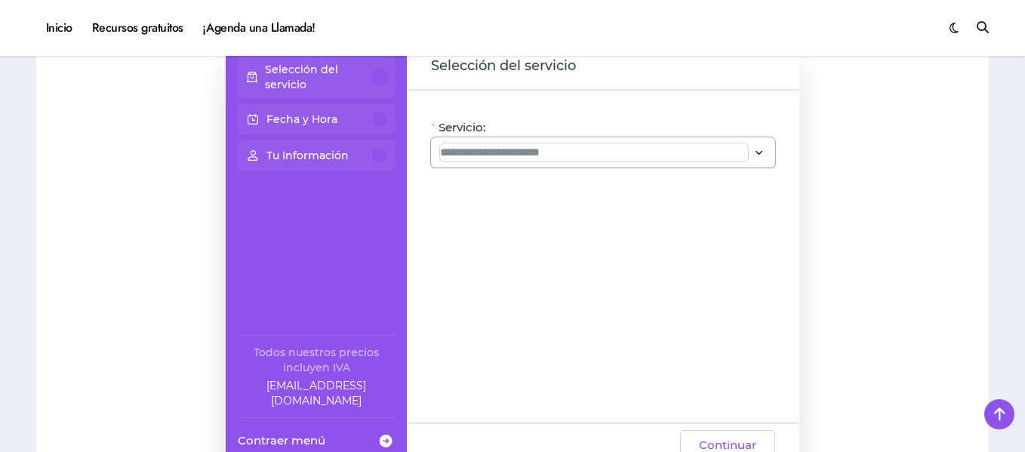
click at [592, 154] on input "Servicio:" at bounding box center [594, 152] width 308 height 18
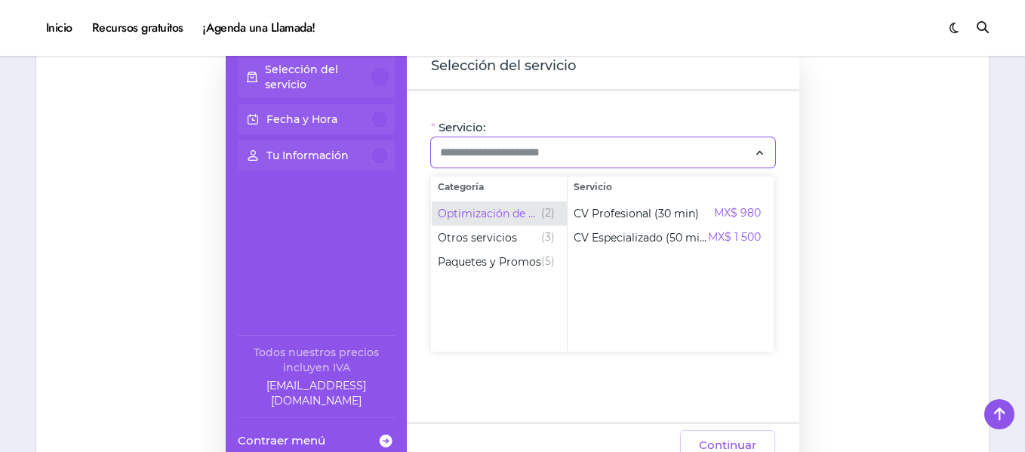
click at [535, 208] on span "Optimización de CV" at bounding box center [489, 213] width 103 height 15
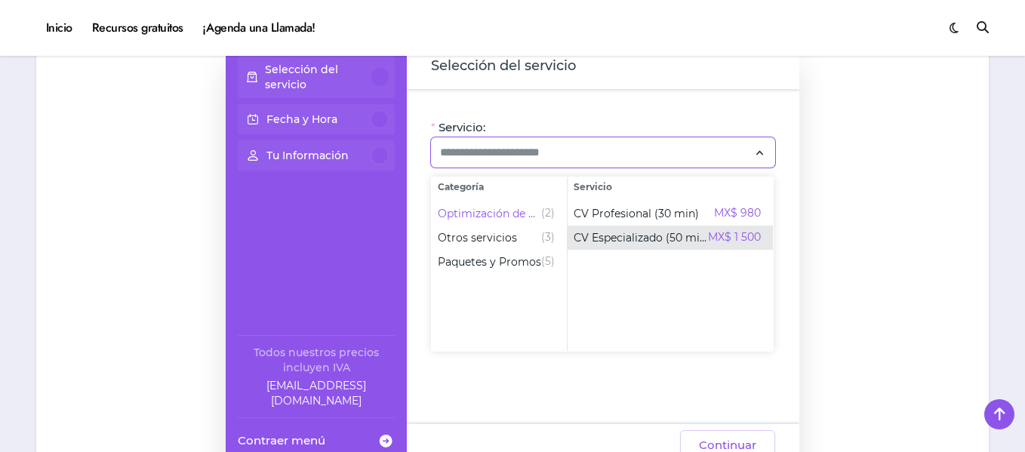
click at [633, 245] on span "CV Especializado (50 min)" at bounding box center [641, 237] width 134 height 15
type input "**********"
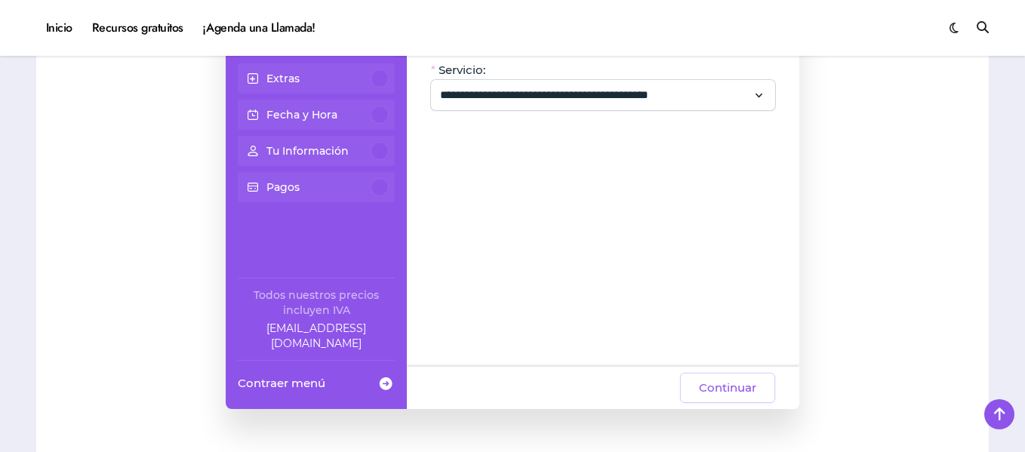
scroll to position [1044, 0]
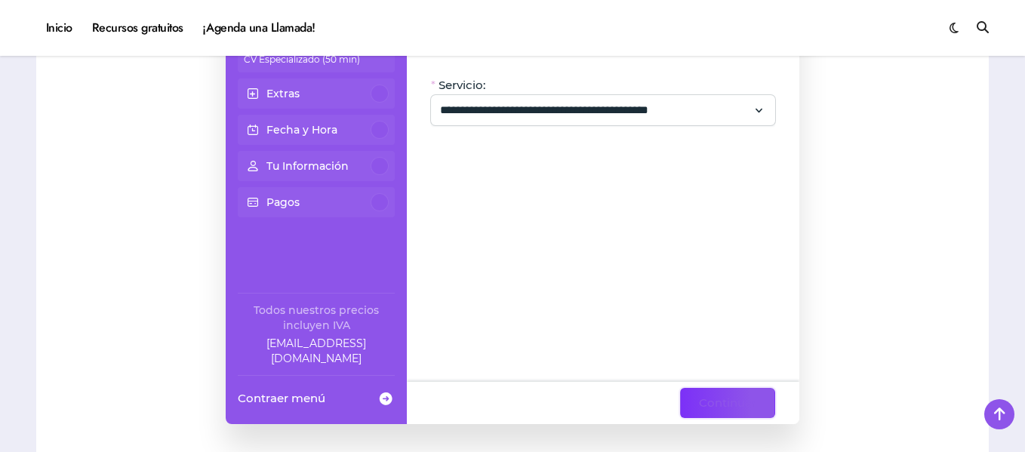
click at [720, 403] on span "Continuar" at bounding box center [727, 403] width 57 height 18
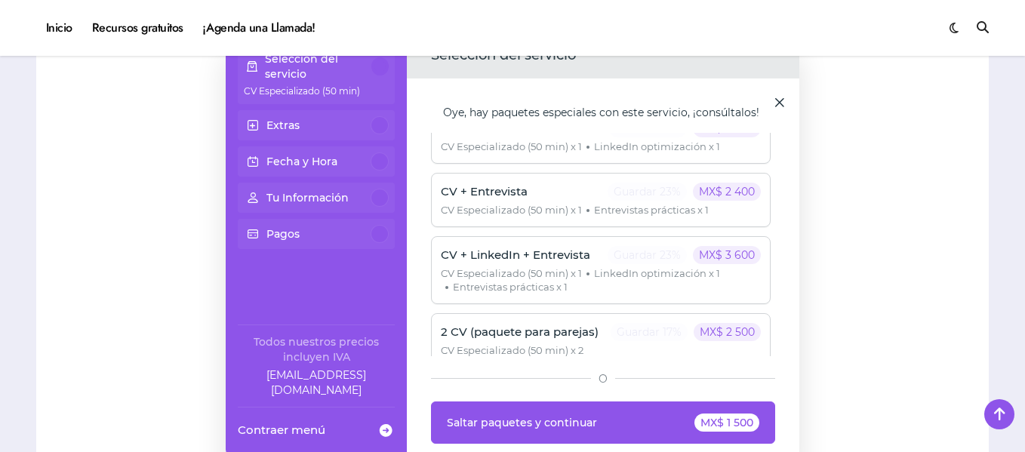
scroll to position [35, 0]
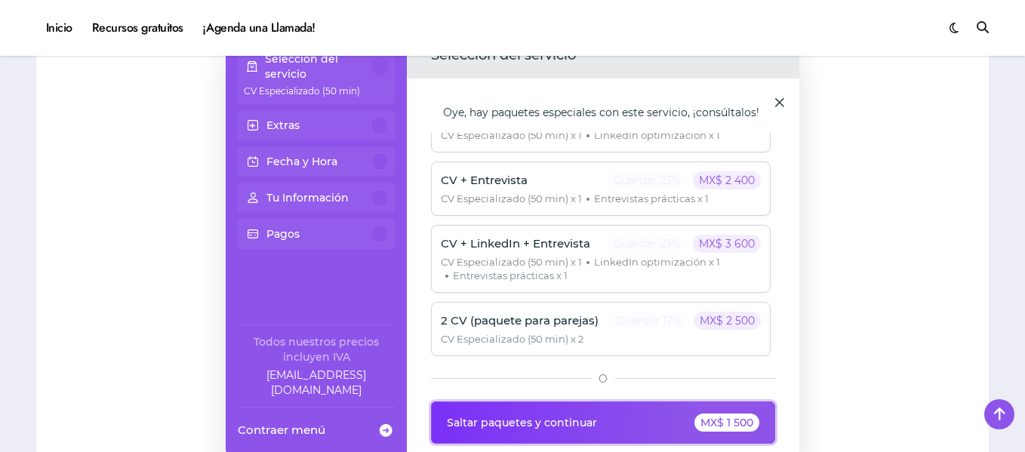
click at [731, 424] on div "MX$ 1 500" at bounding box center [727, 423] width 65 height 18
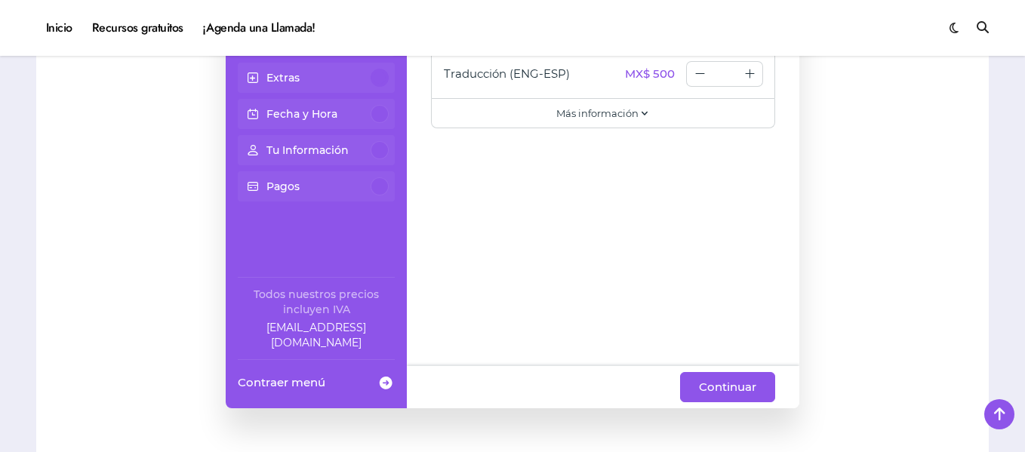
scroll to position [1096, 0]
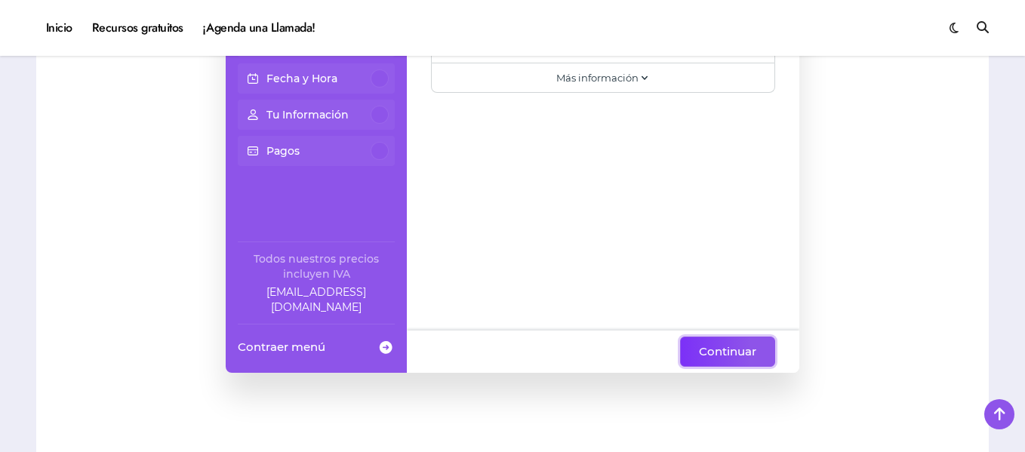
click at [704, 362] on button "Continuar" at bounding box center [727, 352] width 95 height 30
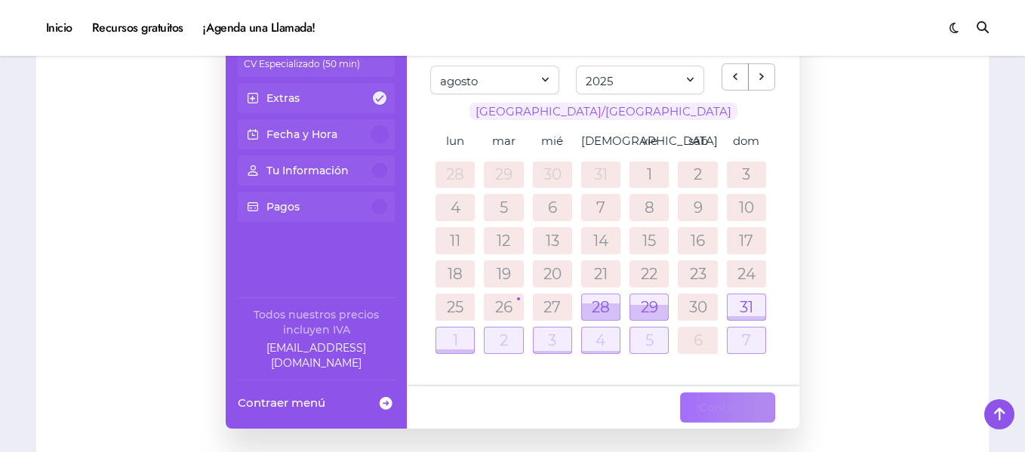
scroll to position [1038, 0]
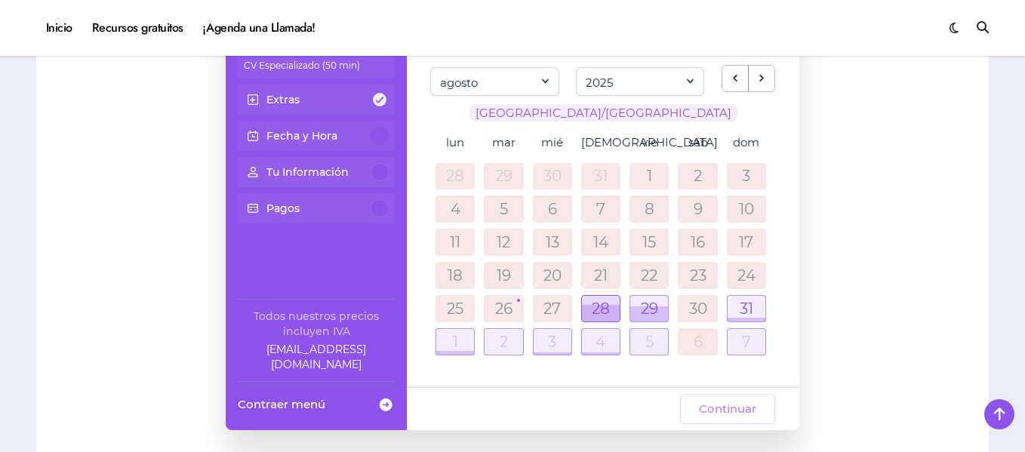
click at [600, 306] on div at bounding box center [601, 313] width 38 height 17
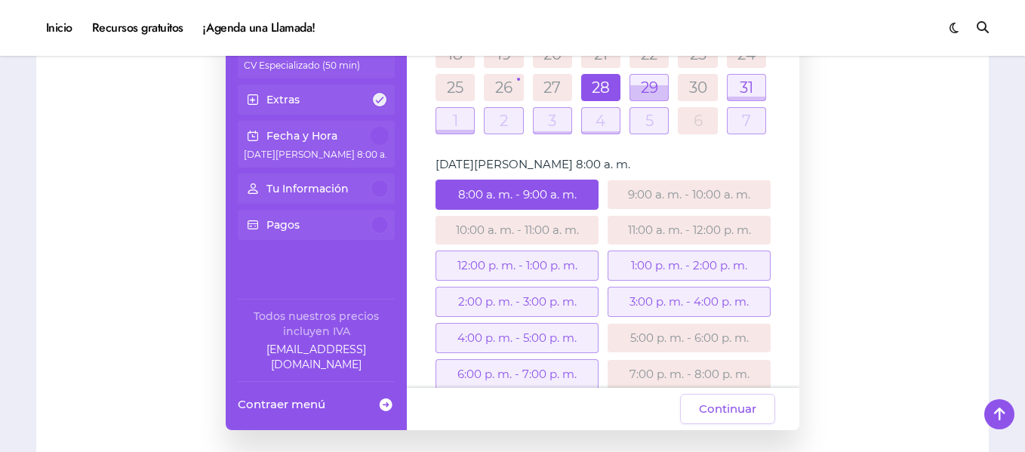
scroll to position [227, 0]
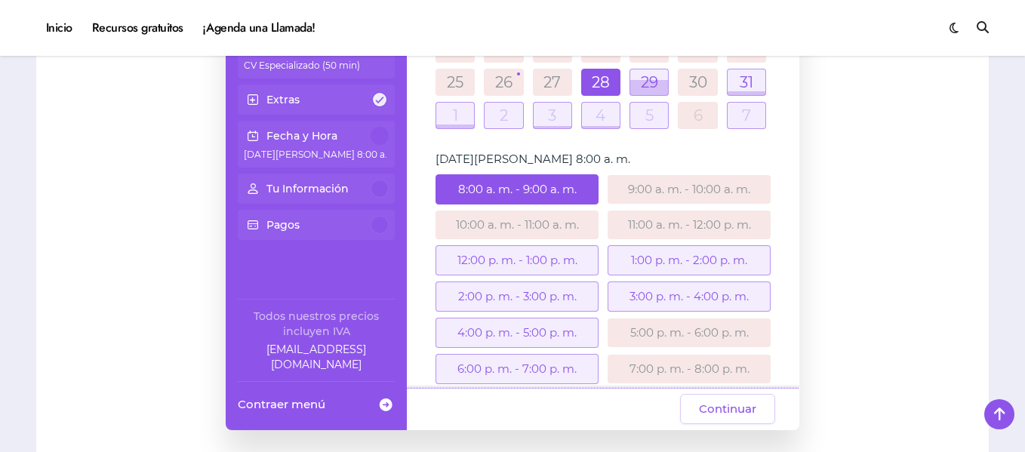
click at [546, 262] on div "12:00 p. m. - 1:00 p. m." at bounding box center [517, 260] width 163 height 30
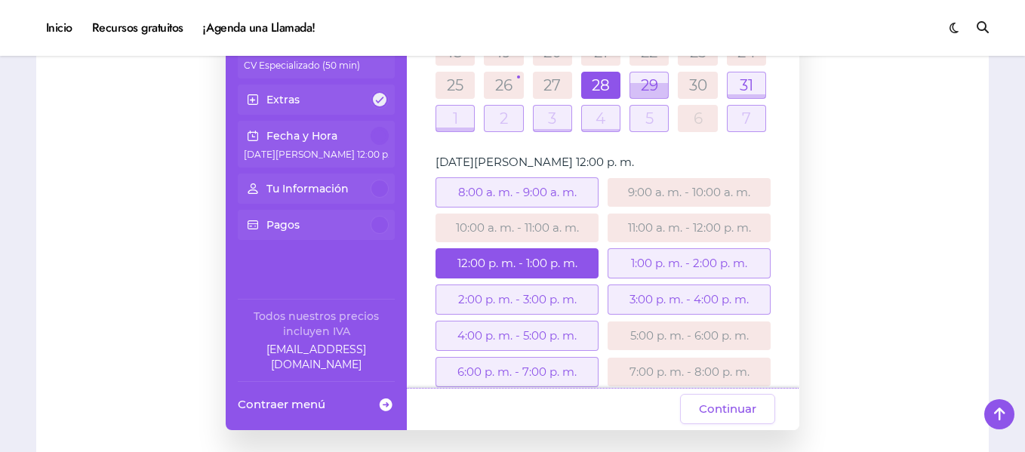
scroll to position [276, 0]
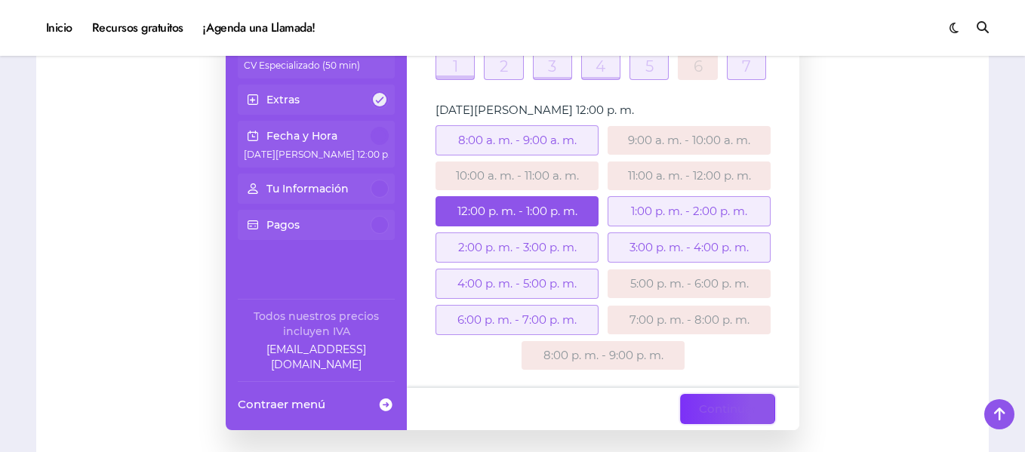
click at [723, 405] on span "Continuar" at bounding box center [727, 409] width 57 height 18
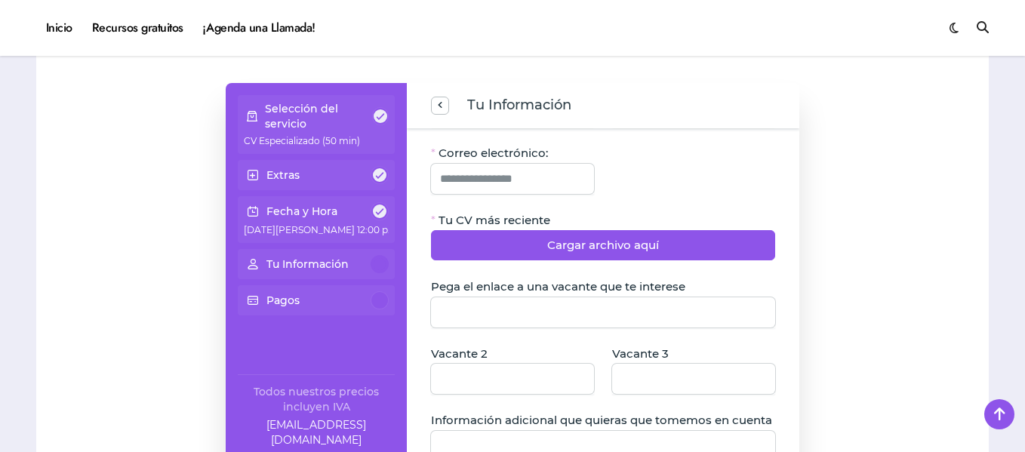
scroll to position [0, 0]
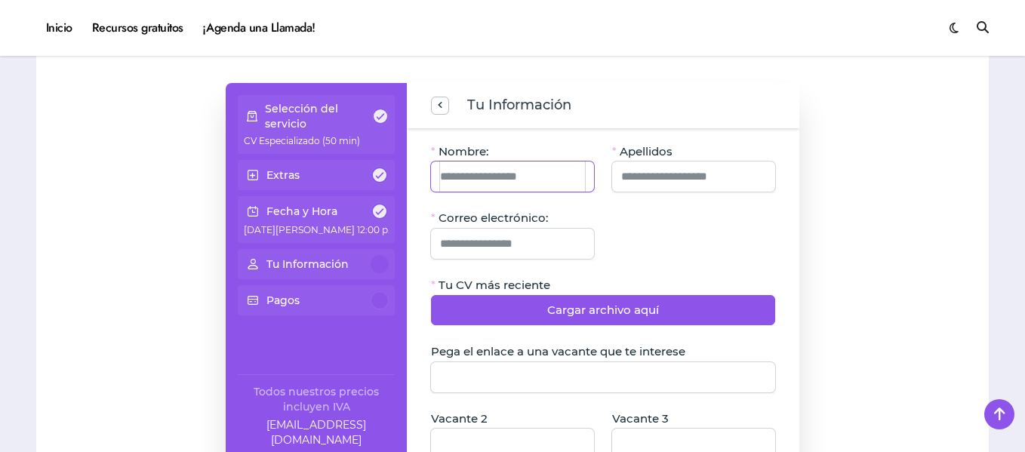
click at [537, 175] on input "Nombre:" at bounding box center [512, 177] width 145 height 30
type input "********"
click at [655, 191] on input "Apellidos" at bounding box center [693, 177] width 145 height 30
type input "**********"
click at [515, 236] on input "Correo electrónico:" at bounding box center [512, 244] width 145 height 30
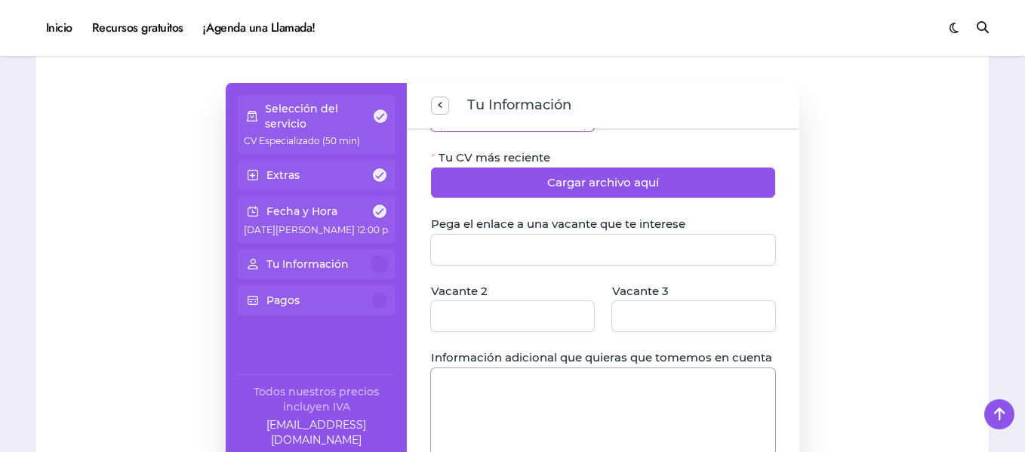
scroll to position [129, 0]
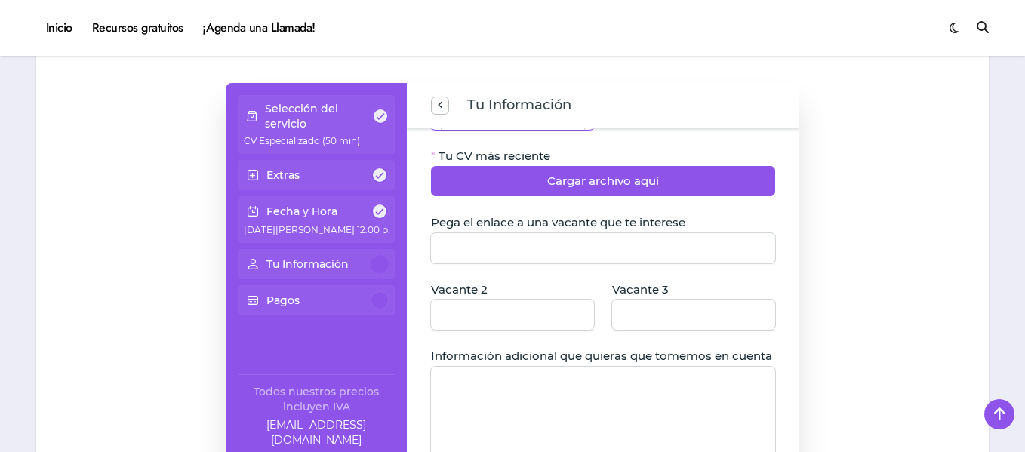
type input "**********"
